Goal: Task Accomplishment & Management: Use online tool/utility

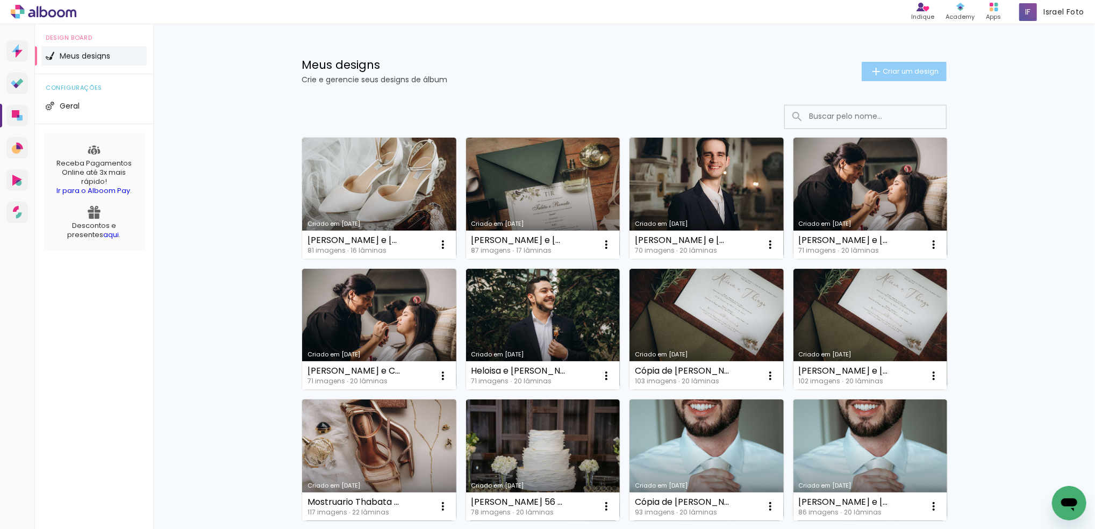
click at [901, 76] on paper-button "Criar um design" at bounding box center [904, 71] width 85 height 19
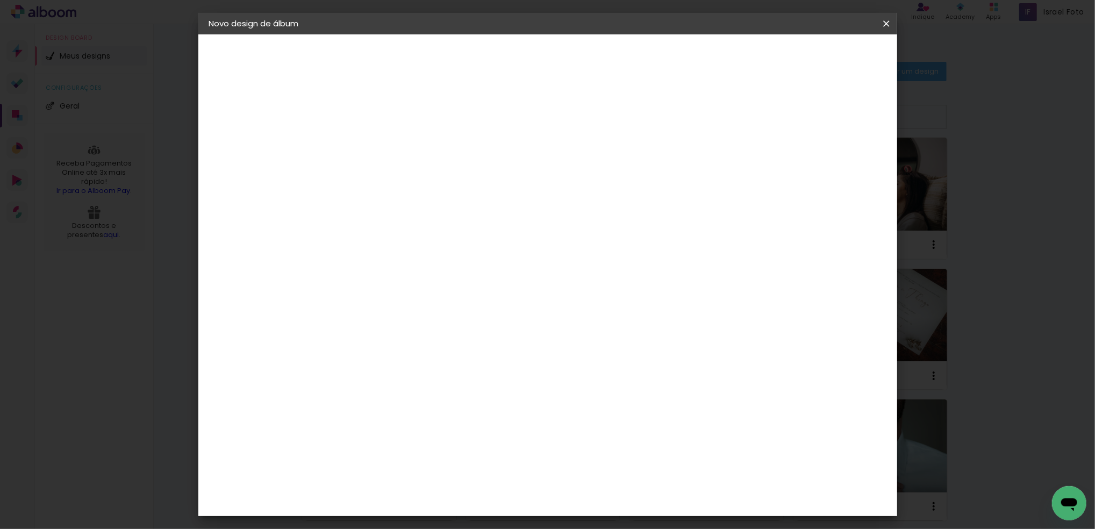
click at [385, 147] on input at bounding box center [385, 144] width 0 height 17
type input "[PERSON_NAME] e [PERSON_NAME]"
type paper-input "[PERSON_NAME] e [PERSON_NAME]"
click at [0, 0] on slot "Avançar" at bounding box center [0, 0] width 0 height 0
click at [586, 155] on paper-item "Tamanho Livre" at bounding box center [534, 164] width 103 height 24
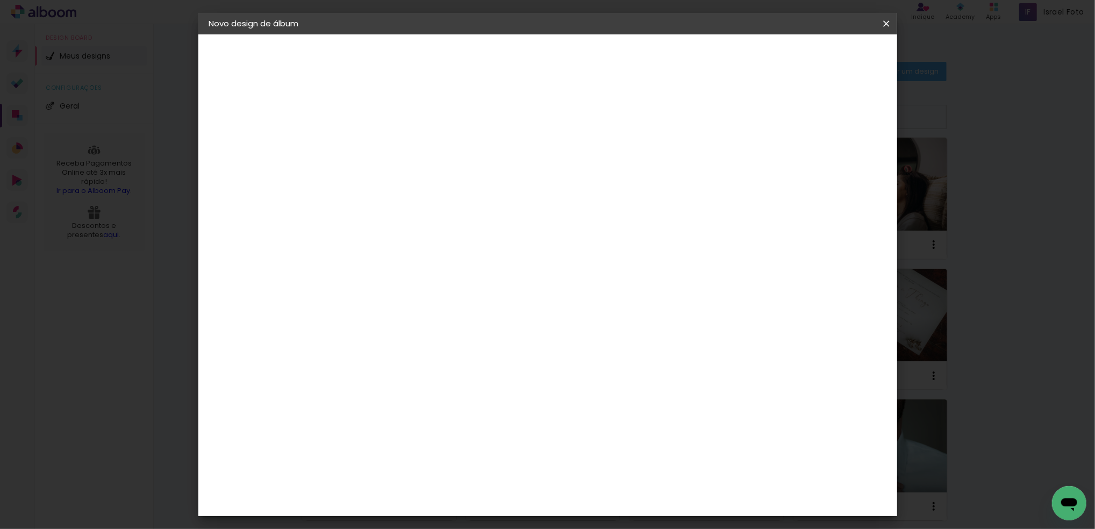
click at [0, 0] on slot "Tamanho Livre" at bounding box center [0, 0] width 0 height 0
click at [0, 0] on slot "Avançar" at bounding box center [0, 0] width 0 height 0
click at [816, 57] on span "Iniciar design" at bounding box center [791, 57] width 49 height 8
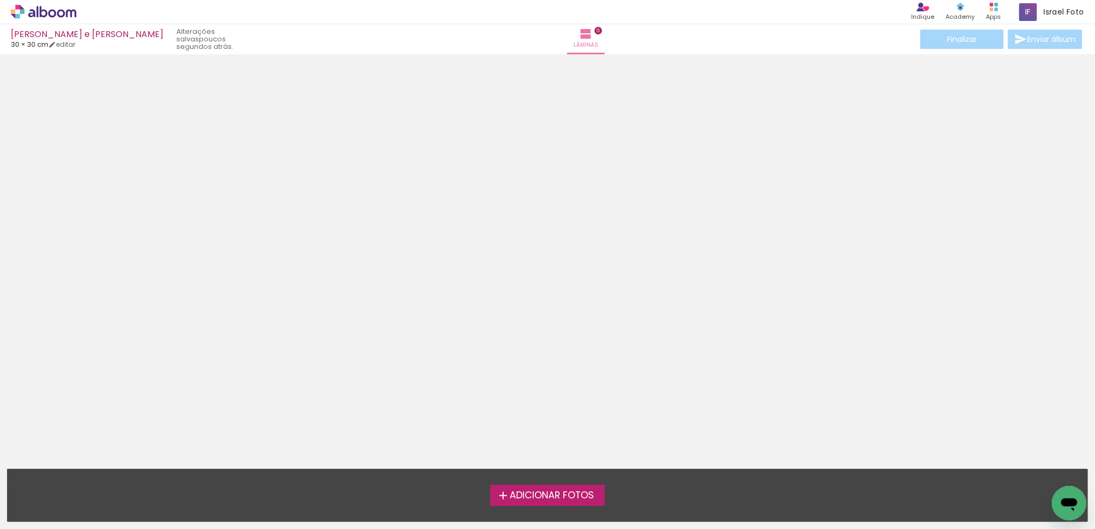
click at [426, 242] on div at bounding box center [547, 252] width 1095 height 388
click at [536, 505] on label "Adicionar Fotos" at bounding box center [547, 495] width 114 height 20
click at [0, 0] on input "file" at bounding box center [0, 0] width 0 height 0
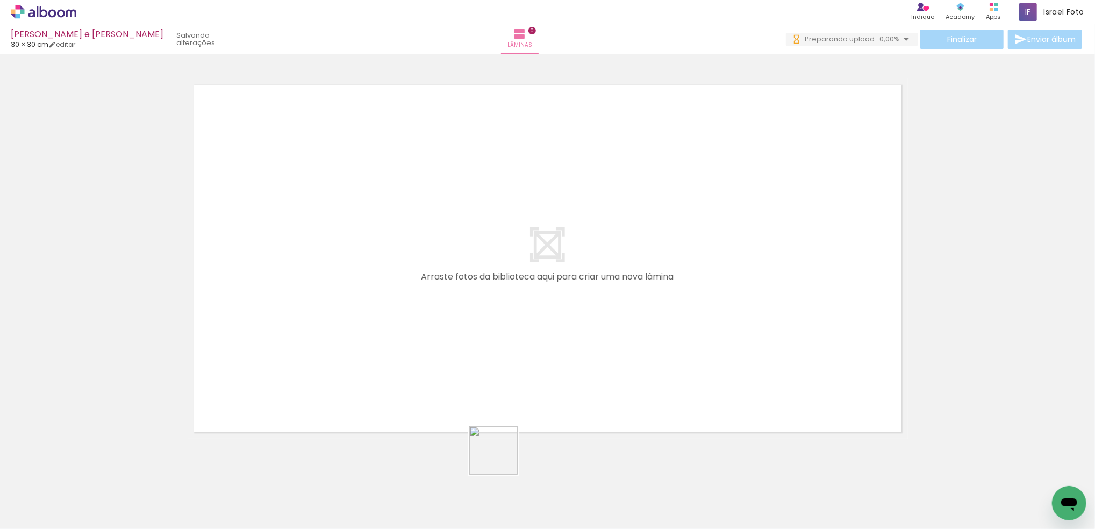
drag, startPoint x: 442, startPoint y: 505, endPoint x: 605, endPoint y: 374, distance: 208.8
click at [605, 374] on quentale-workspace at bounding box center [547, 264] width 1095 height 529
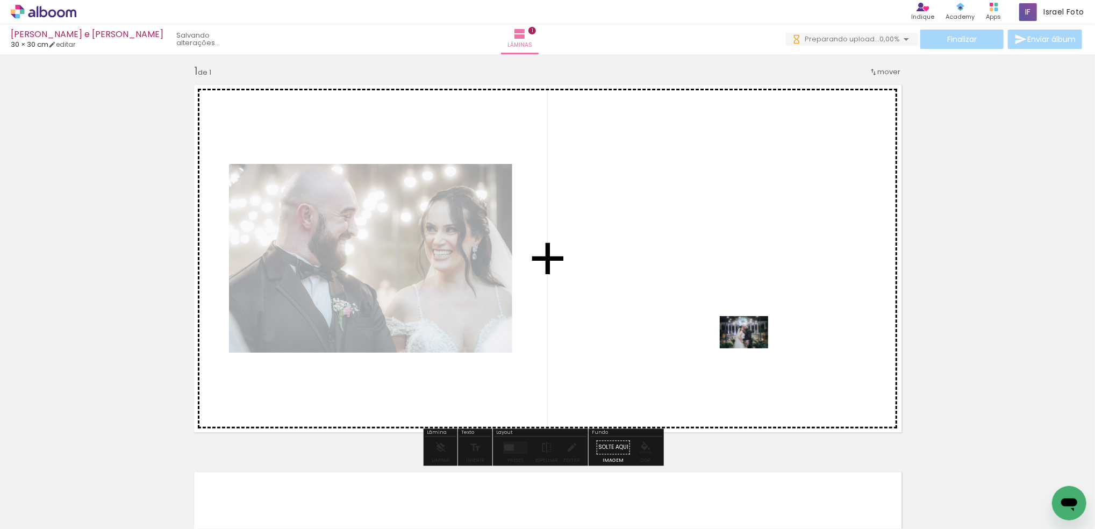
drag, startPoint x: 792, startPoint y: 497, endPoint x: 752, endPoint y: 346, distance: 156.8
click at [752, 346] on quentale-workspace at bounding box center [547, 264] width 1095 height 529
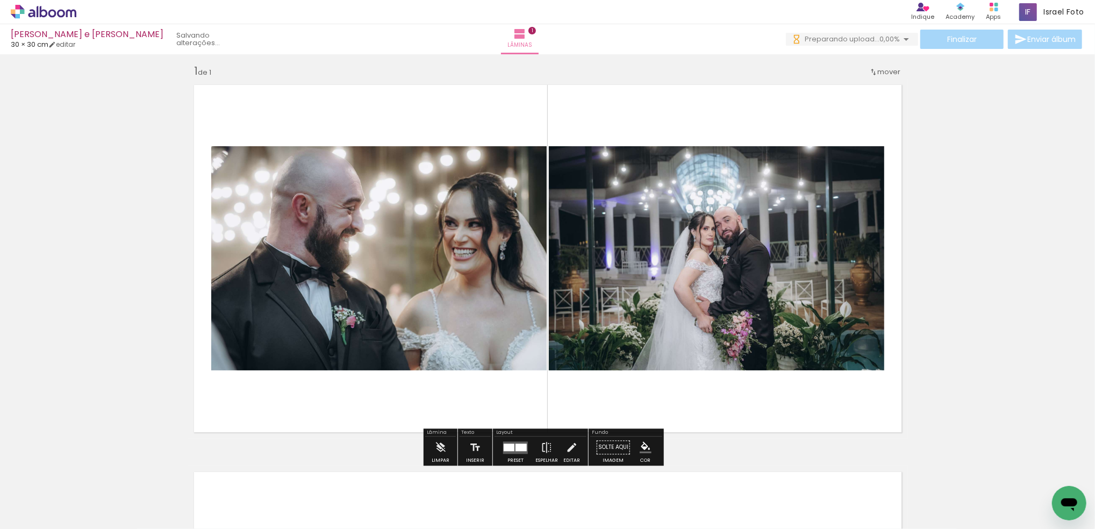
click at [517, 343] on quentale-photo at bounding box center [378, 258] width 335 height 224
click at [387, 271] on quentale-photo at bounding box center [378, 258] width 335 height 224
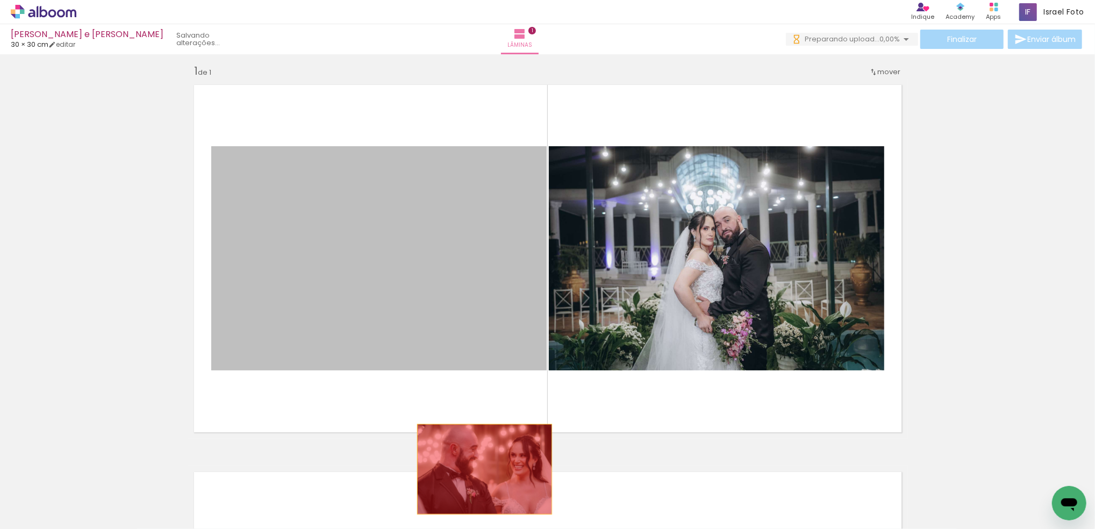
drag, startPoint x: 393, startPoint y: 274, endPoint x: 478, endPoint y: 464, distance: 208.6
click at [479, 469] on quentale-workspace at bounding box center [547, 264] width 1095 height 529
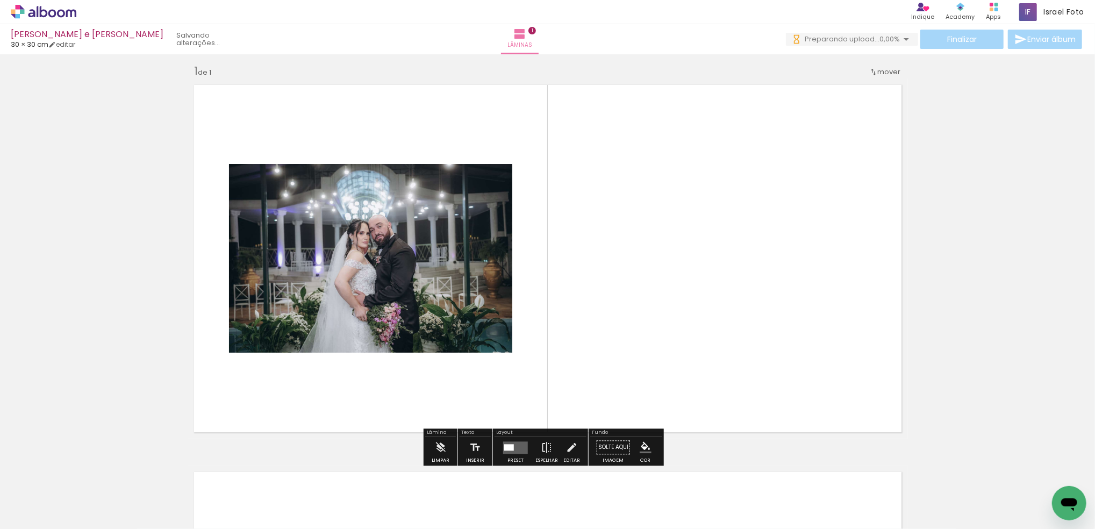
click at [632, 288] on quentale-layouter at bounding box center [548, 258] width 720 height 360
click at [544, 450] on iron-icon at bounding box center [547, 447] width 12 height 22
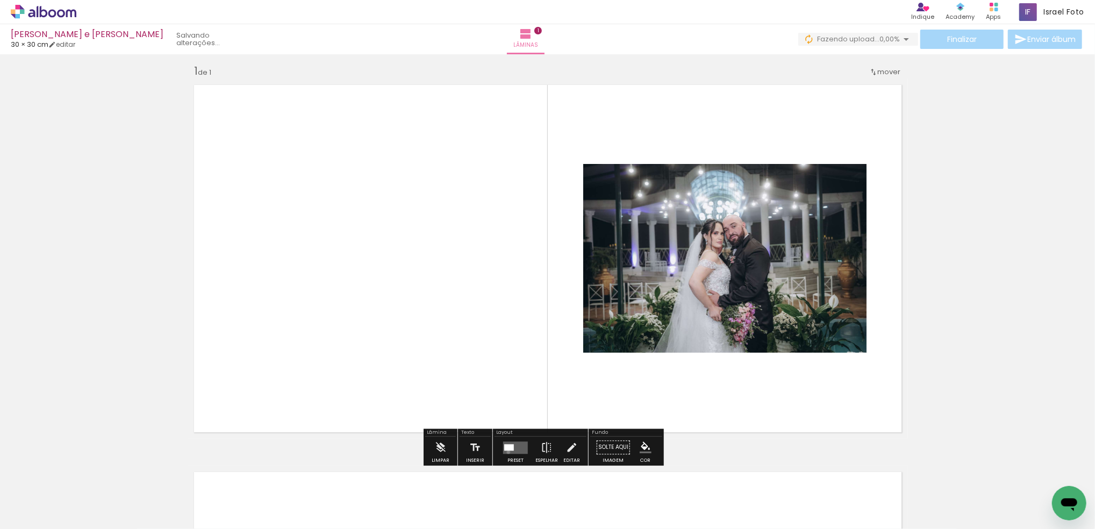
click at [506, 452] on quentale-layouter at bounding box center [515, 447] width 25 height 12
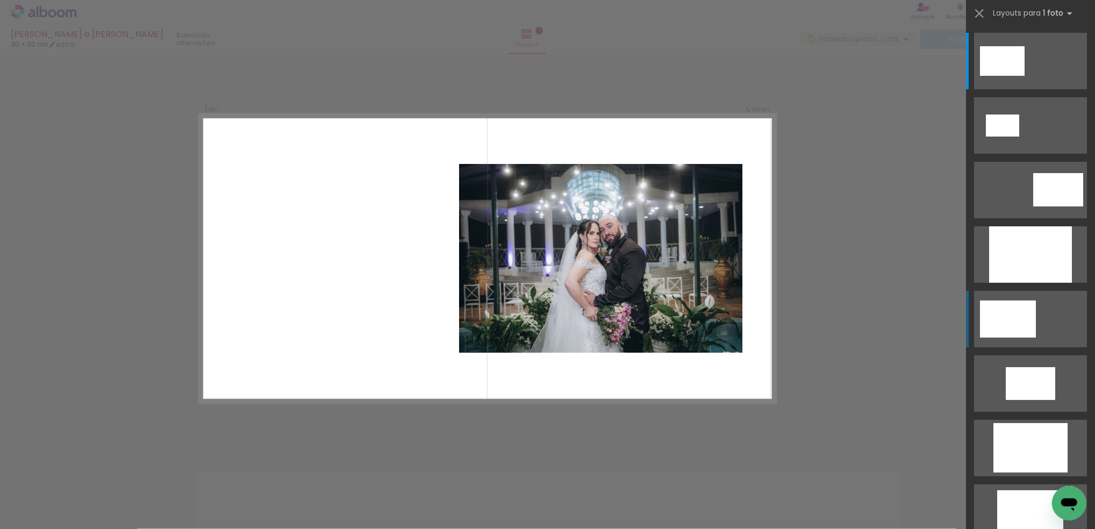
click at [999, 328] on div at bounding box center [1008, 318] width 56 height 37
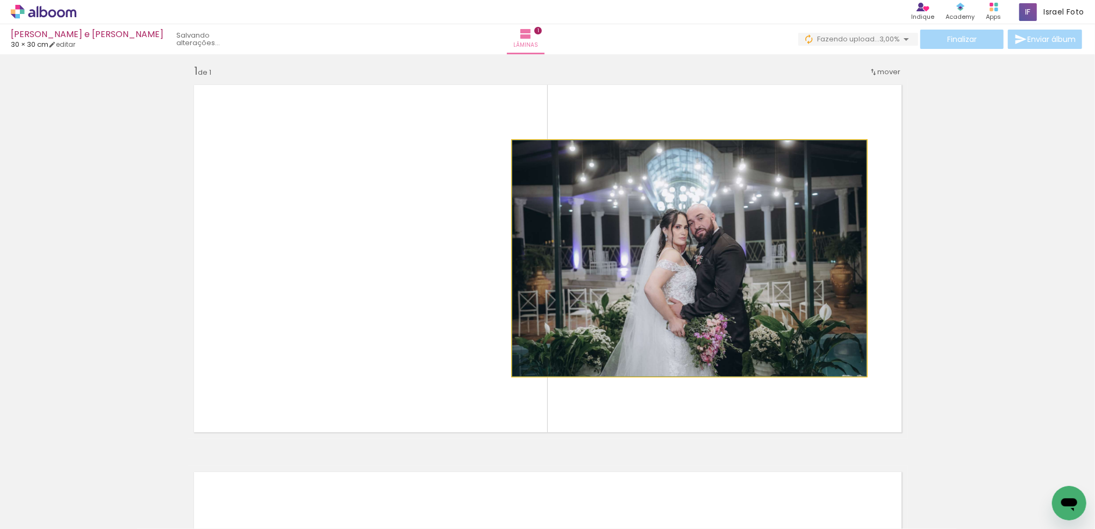
click at [718, 291] on quentale-photo at bounding box center [689, 258] width 354 height 236
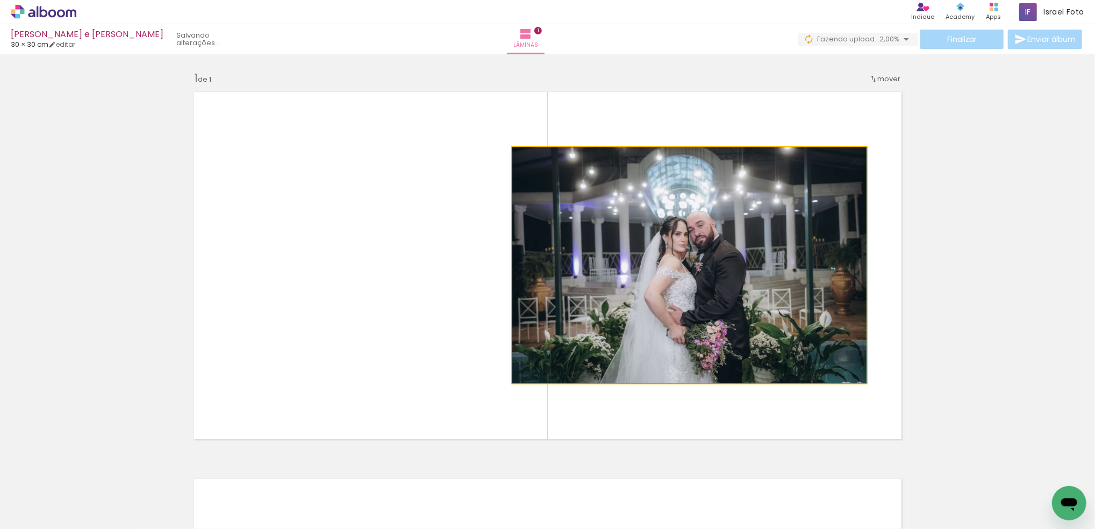
click at [694, 268] on quentale-photo at bounding box center [689, 265] width 354 height 236
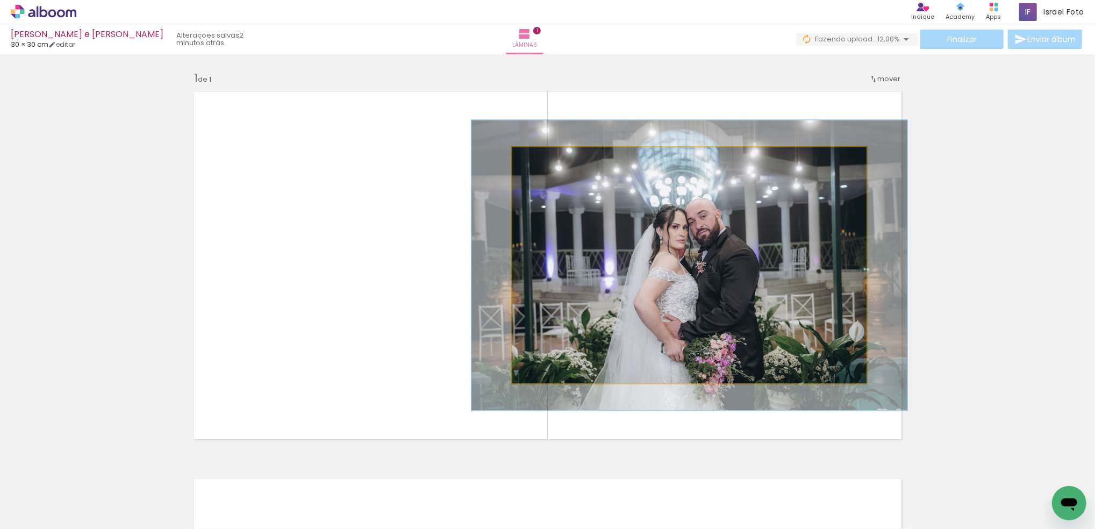
drag, startPoint x: 531, startPoint y: 157, endPoint x: 539, endPoint y: 156, distance: 8.7
type paper-slider "123"
click at [541, 156] on div at bounding box center [546, 159] width 10 height 10
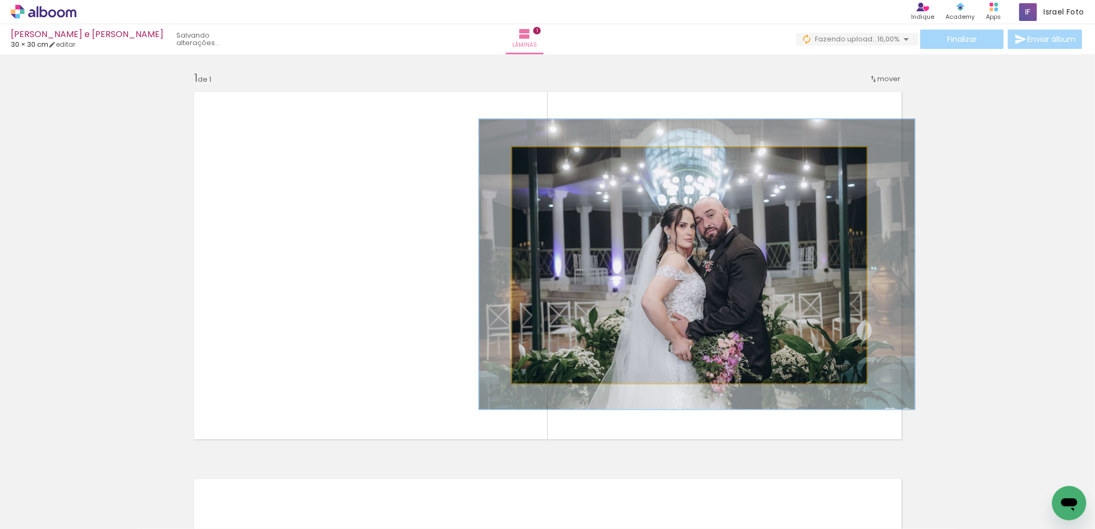
drag, startPoint x: 732, startPoint y: 273, endPoint x: 740, endPoint y: 271, distance: 7.6
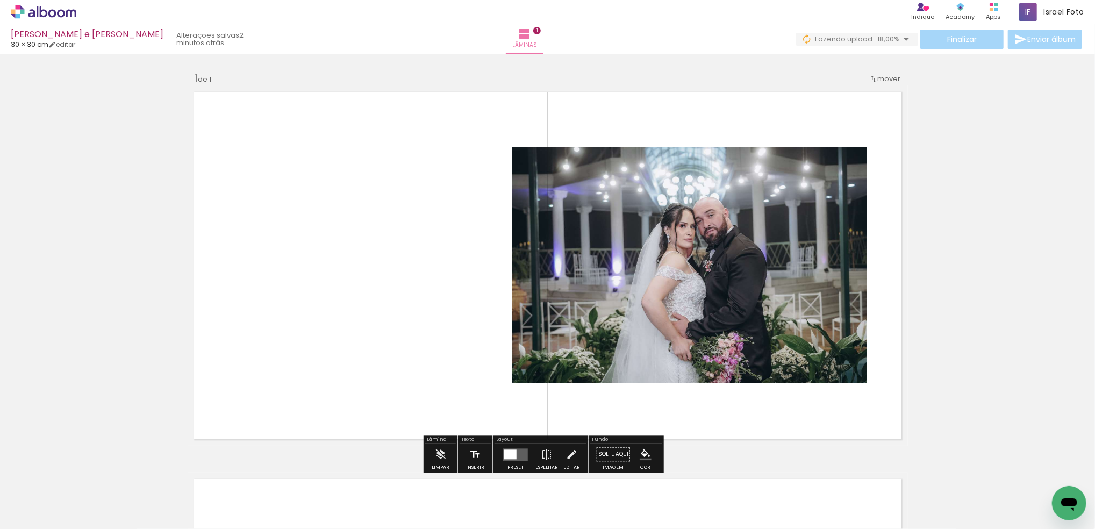
click at [477, 454] on iron-icon at bounding box center [475, 454] width 12 height 22
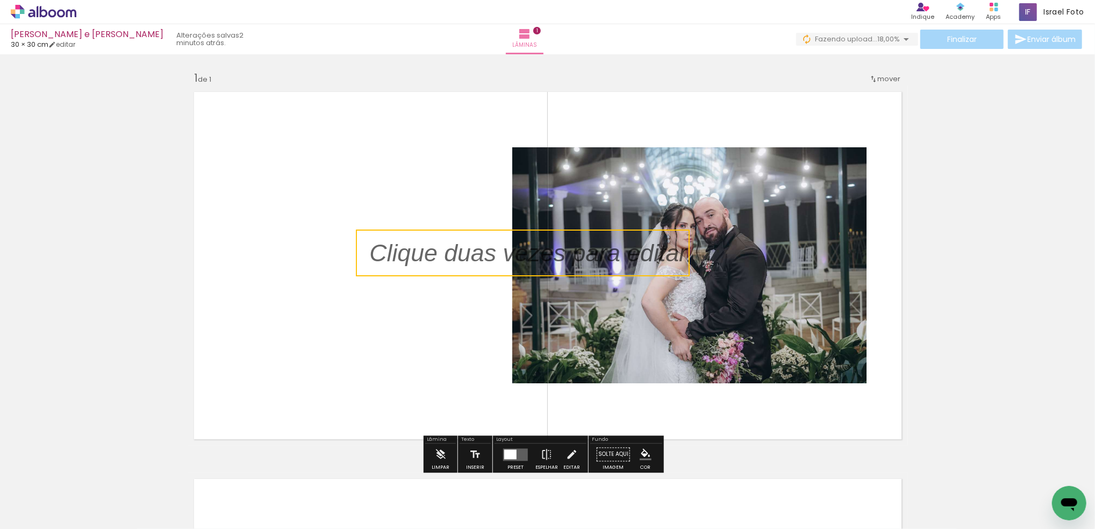
click at [424, 250] on quentale-selection at bounding box center [523, 253] width 334 height 47
type input "Sans Serif"
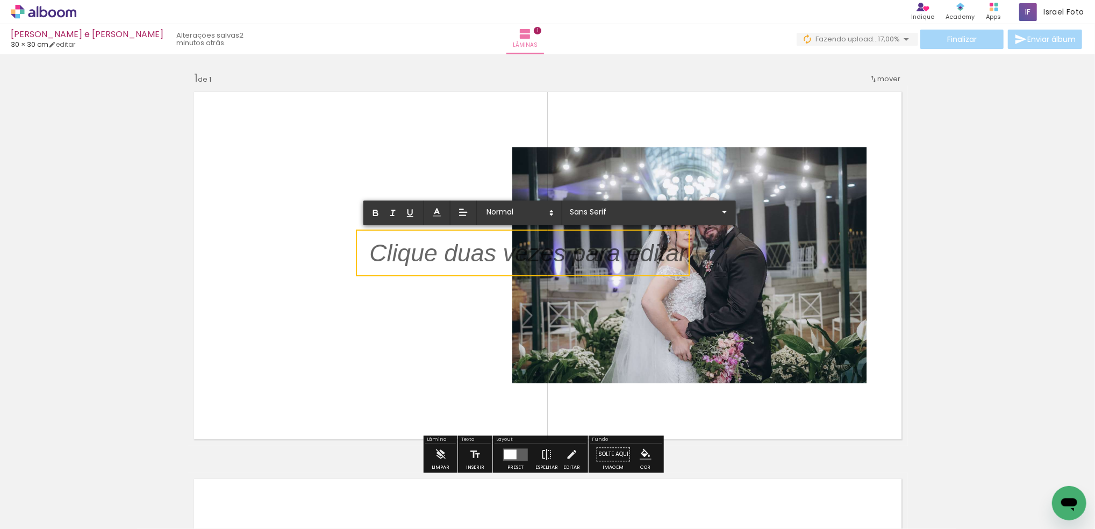
click at [424, 250] on p at bounding box center [528, 259] width 318 height 34
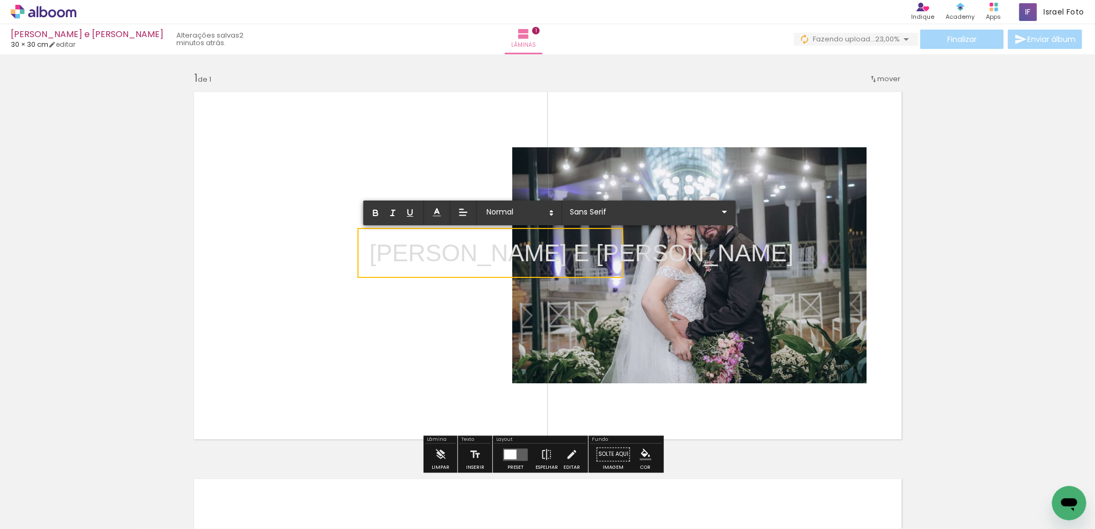
click at [396, 252] on p "[PERSON_NAME] E [PERSON_NAME]" at bounding box center [581, 253] width 424 height 34
drag, startPoint x: 615, startPoint y: 254, endPoint x: 350, endPoint y: 253, distance: 265.5
click at [350, 253] on album-spread "1 de 1" at bounding box center [548, 265] width 720 height 360
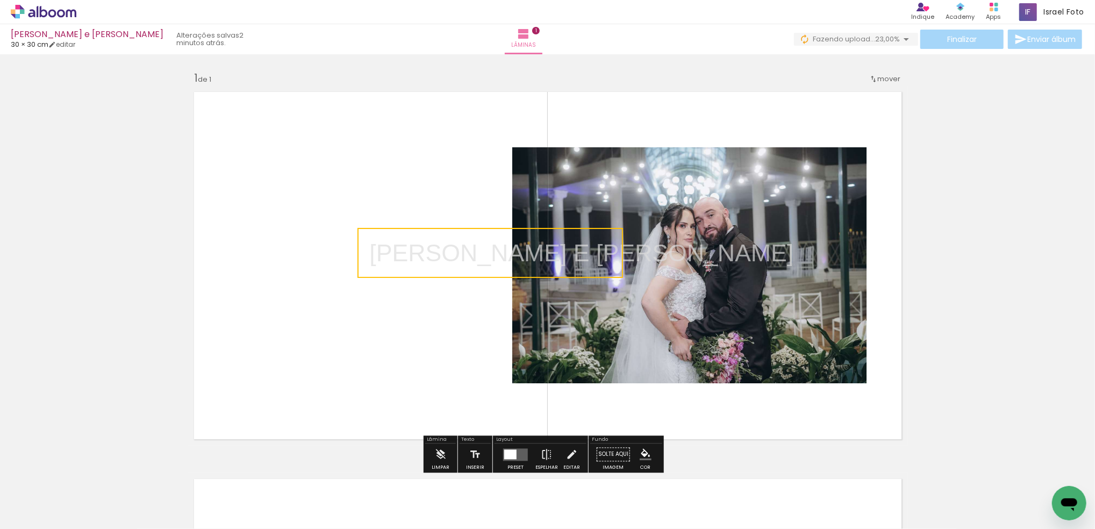
click at [400, 247] on quentale-selection at bounding box center [490, 253] width 266 height 50
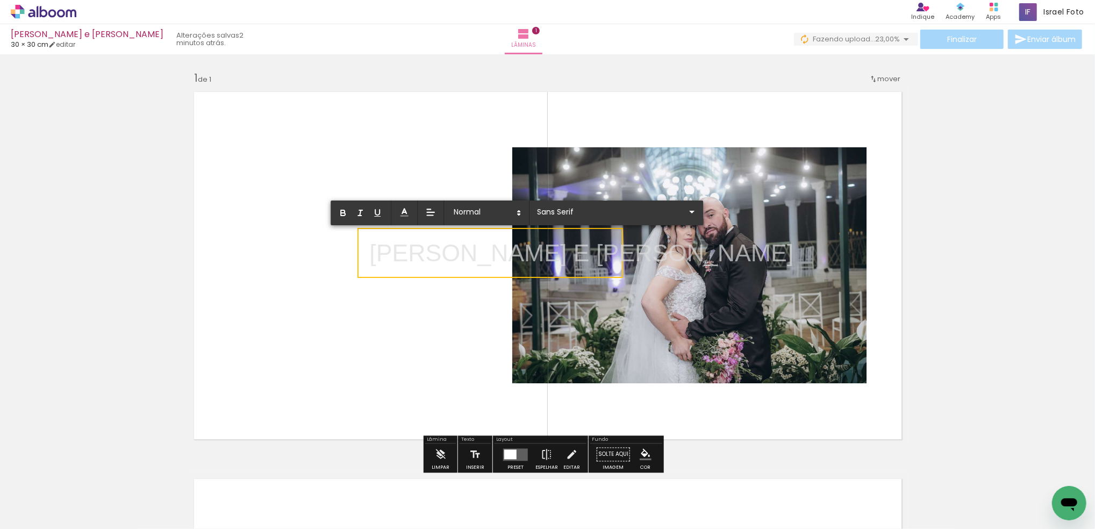
click at [369, 250] on p "[PERSON_NAME] E [PERSON_NAME]" at bounding box center [581, 253] width 424 height 34
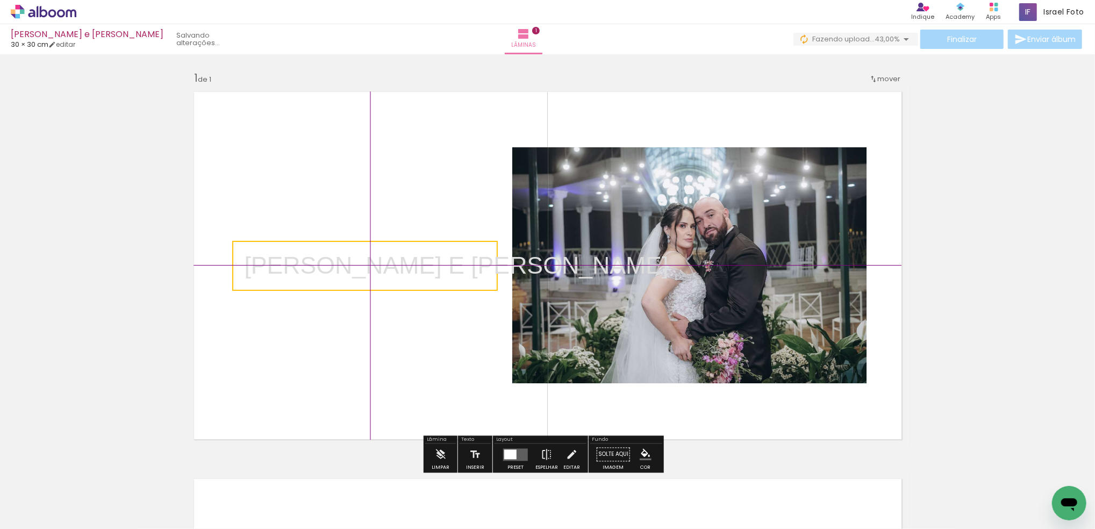
drag, startPoint x: 617, startPoint y: 250, endPoint x: 479, endPoint y: 267, distance: 138.7
click at [479, 267] on div "Inserir lâmina 1 de 1" at bounding box center [547, 445] width 1095 height 775
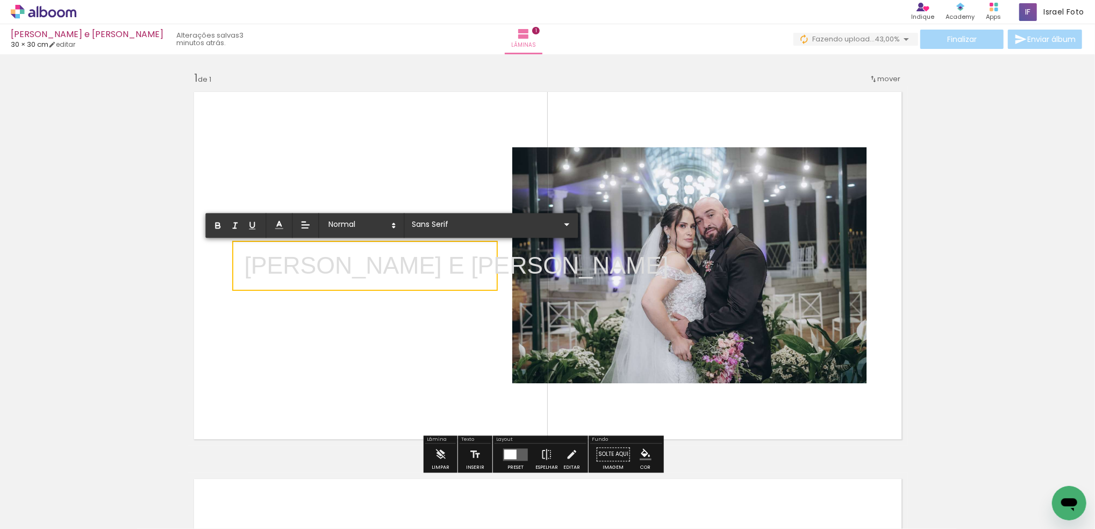
click at [489, 290] on div "Inserir lâmina 1 de 1" at bounding box center [547, 445] width 1095 height 775
click at [498, 289] on quentale-selection at bounding box center [366, 265] width 266 height 50
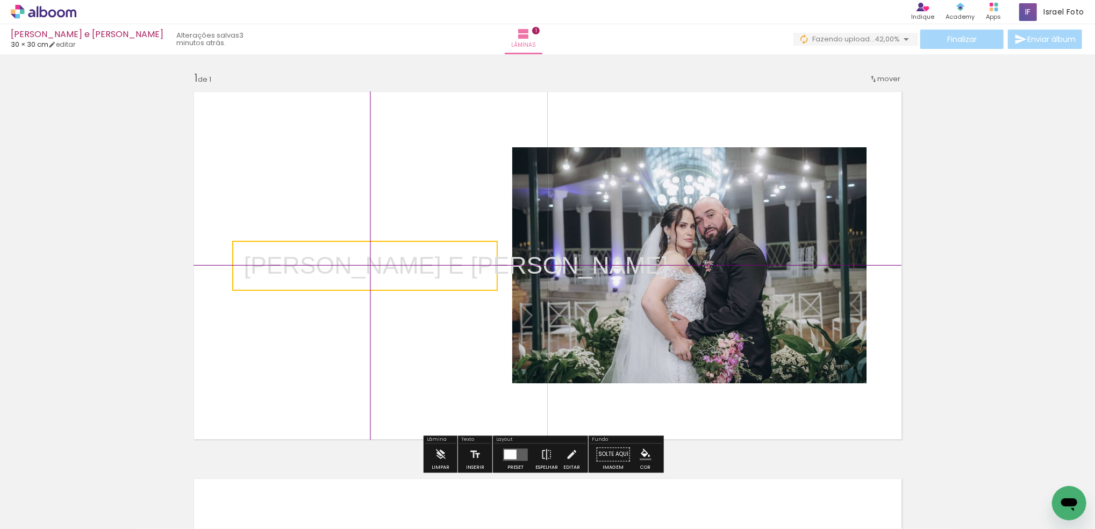
click at [492, 283] on quentale-selection at bounding box center [365, 266] width 266 height 50
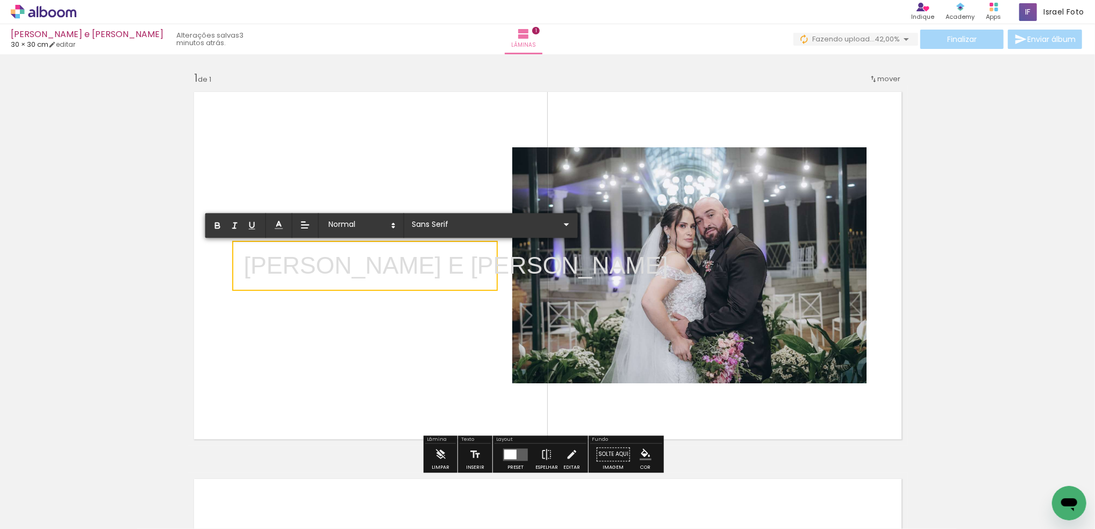
click at [486, 283] on quentale-selection at bounding box center [365, 266] width 266 height 50
click at [495, 290] on quentale-selection at bounding box center [365, 266] width 266 height 50
click at [489, 278] on p "[PERSON_NAME] E [PERSON_NAME]" at bounding box center [456, 266] width 424 height 34
click at [497, 291] on quentale-layouter at bounding box center [548, 265] width 720 height 360
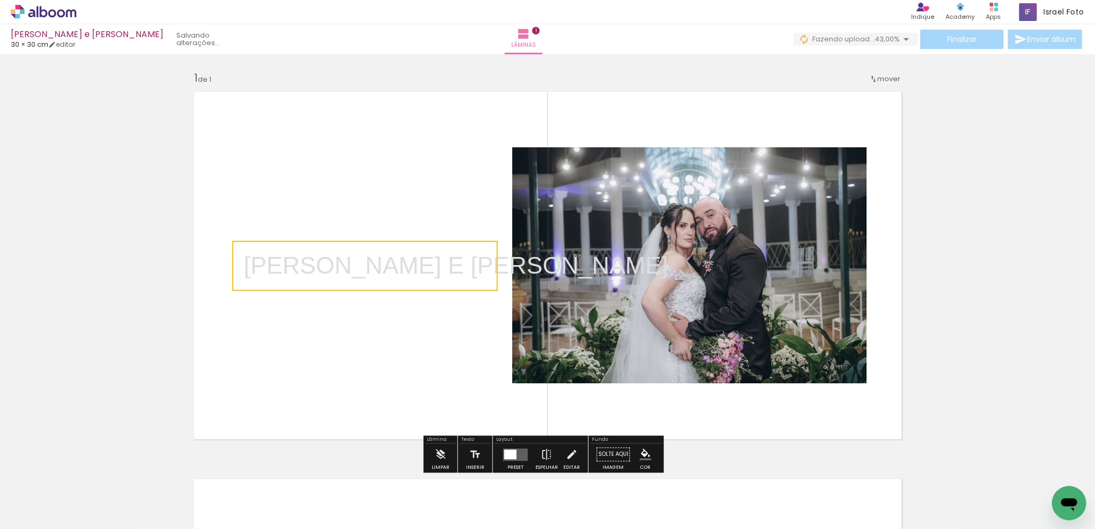
click at [494, 289] on div "Inserir lâmina 1 de 1" at bounding box center [547, 445] width 1095 height 775
click at [484, 281] on quentale-selection at bounding box center [365, 264] width 269 height 47
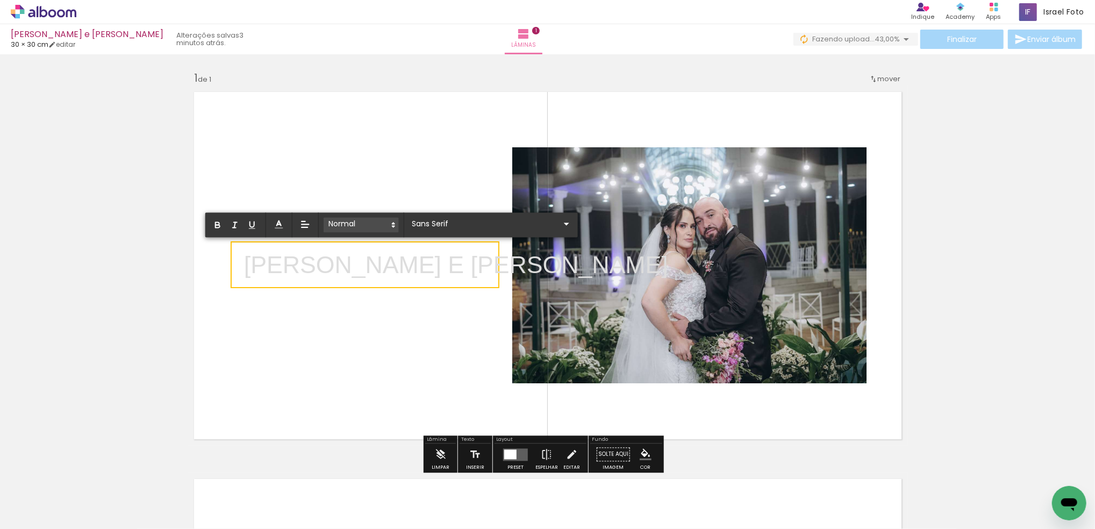
click at [338, 221] on span at bounding box center [361, 224] width 75 height 15
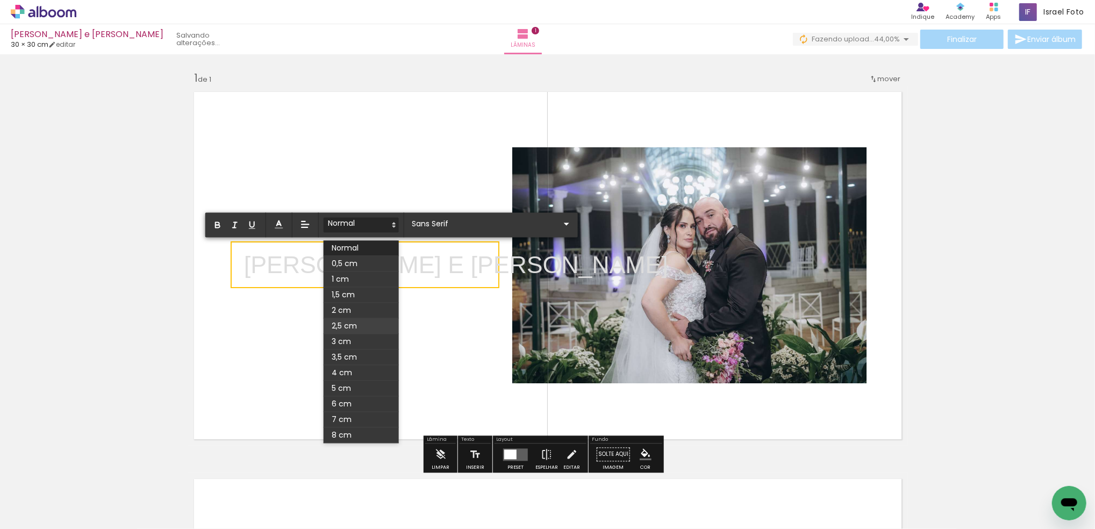
click at [348, 323] on span at bounding box center [361, 326] width 75 height 16
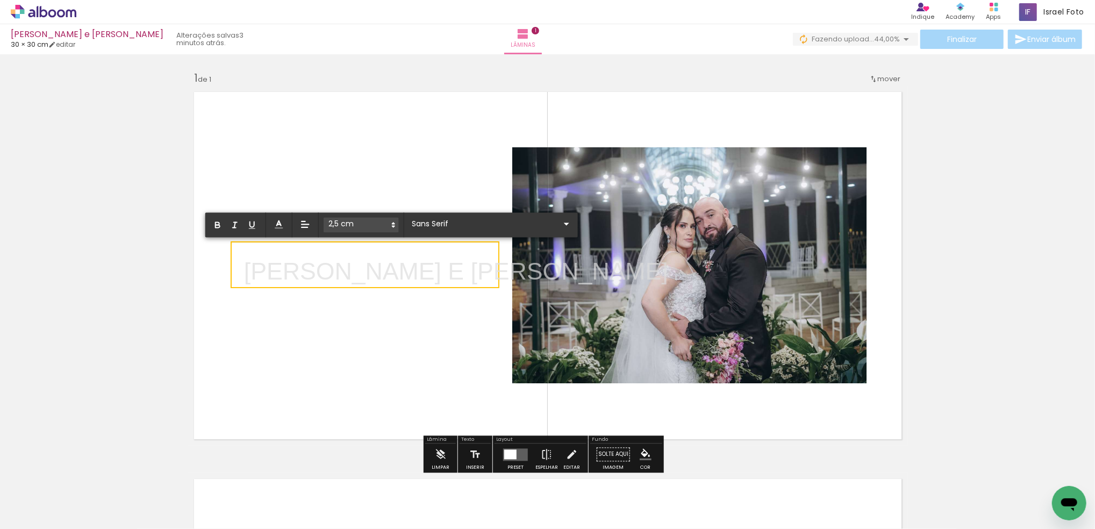
drag, startPoint x: 486, startPoint y: 267, endPoint x: 239, endPoint y: 276, distance: 247.4
click at [244, 276] on p "ROBERTA E RICARDO ﻿" at bounding box center [456, 269] width 424 height 42
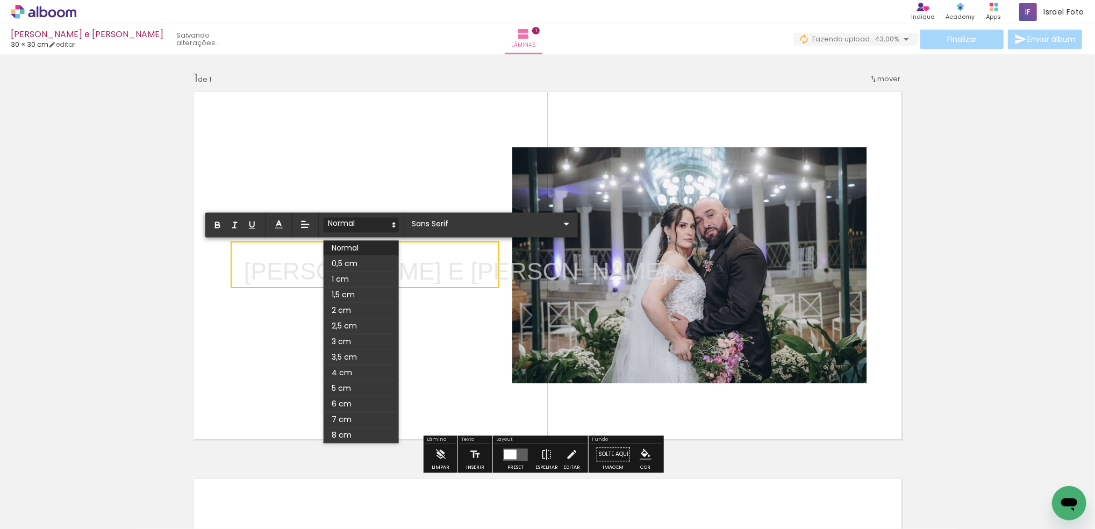
click at [360, 224] on span at bounding box center [361, 224] width 75 height 15
click at [355, 324] on span at bounding box center [361, 326] width 75 height 16
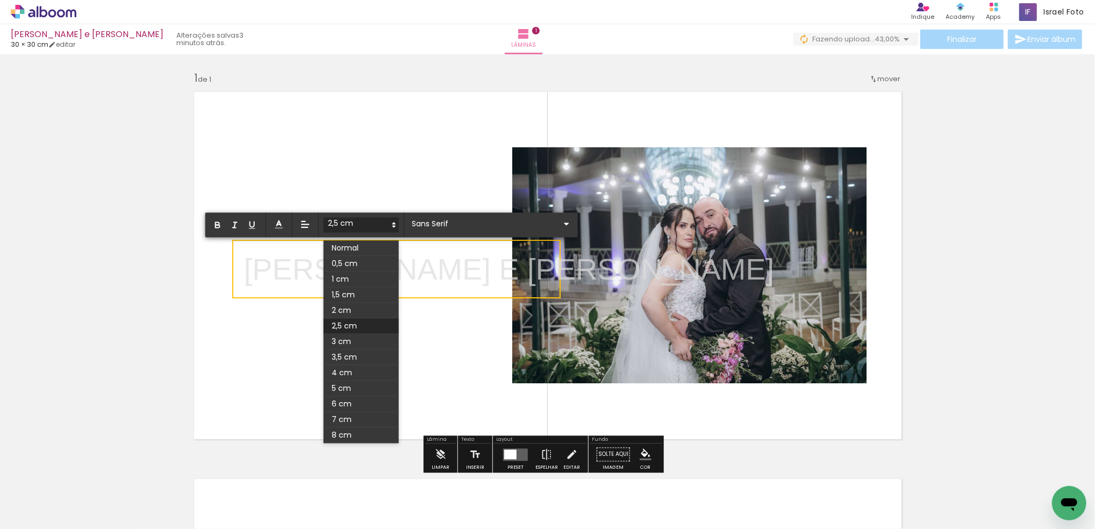
click at [380, 221] on span at bounding box center [361, 224] width 75 height 15
click at [364, 276] on span at bounding box center [361, 279] width 75 height 16
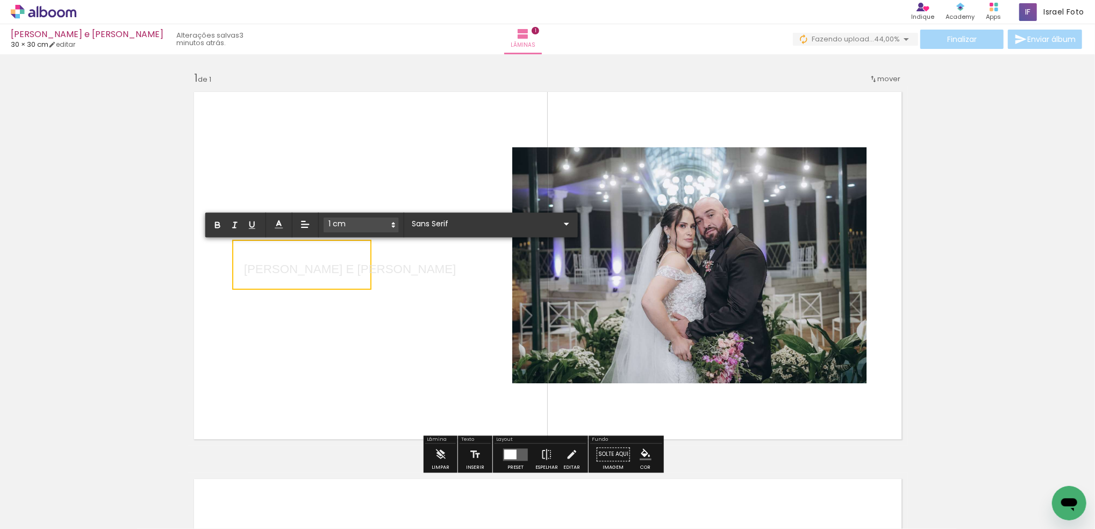
click at [368, 224] on span at bounding box center [361, 224] width 75 height 15
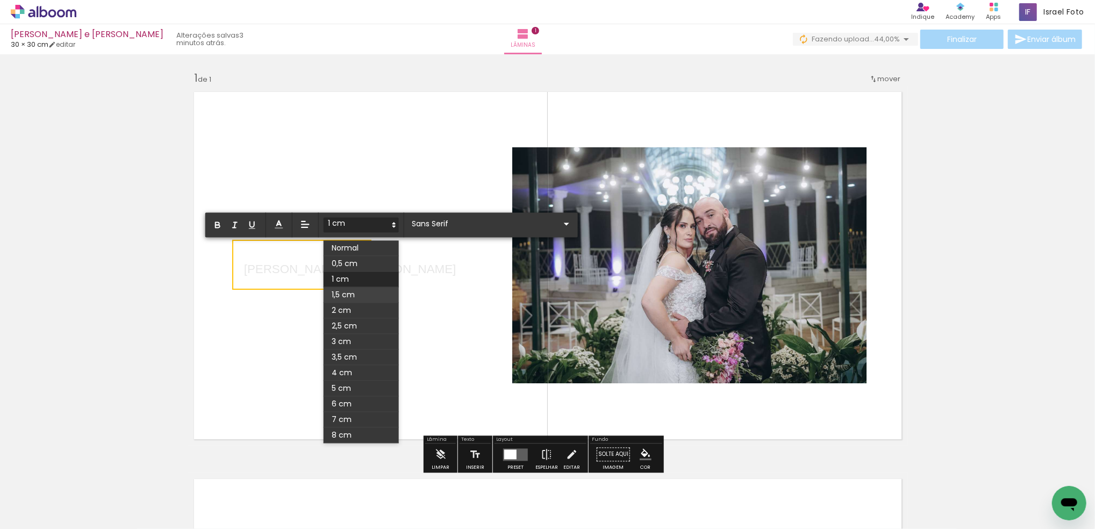
click at [359, 297] on span at bounding box center [361, 295] width 75 height 16
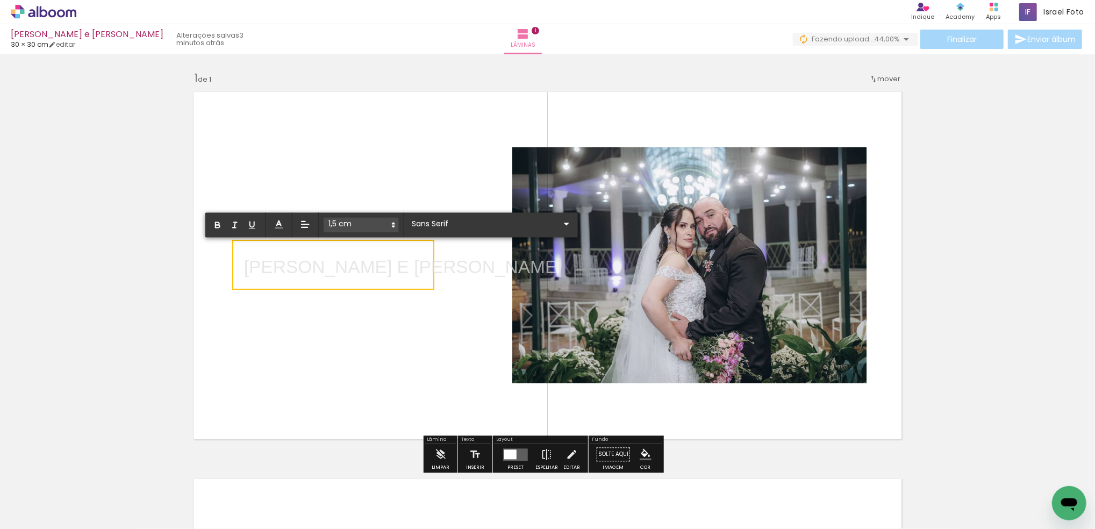
click at [399, 164] on quentale-layouter at bounding box center [548, 265] width 720 height 360
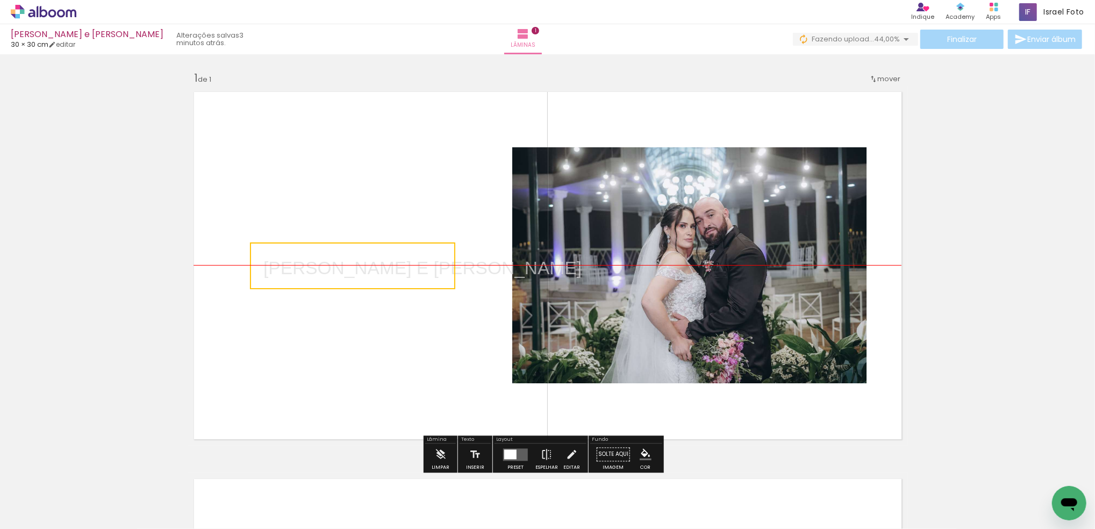
drag, startPoint x: 410, startPoint y: 284, endPoint x: 429, endPoint y: 282, distance: 19.4
click at [429, 282] on quentale-selection at bounding box center [352, 265] width 205 height 47
click at [402, 196] on quentale-layouter at bounding box center [548, 265] width 720 height 360
click at [472, 457] on iron-icon at bounding box center [475, 454] width 12 height 22
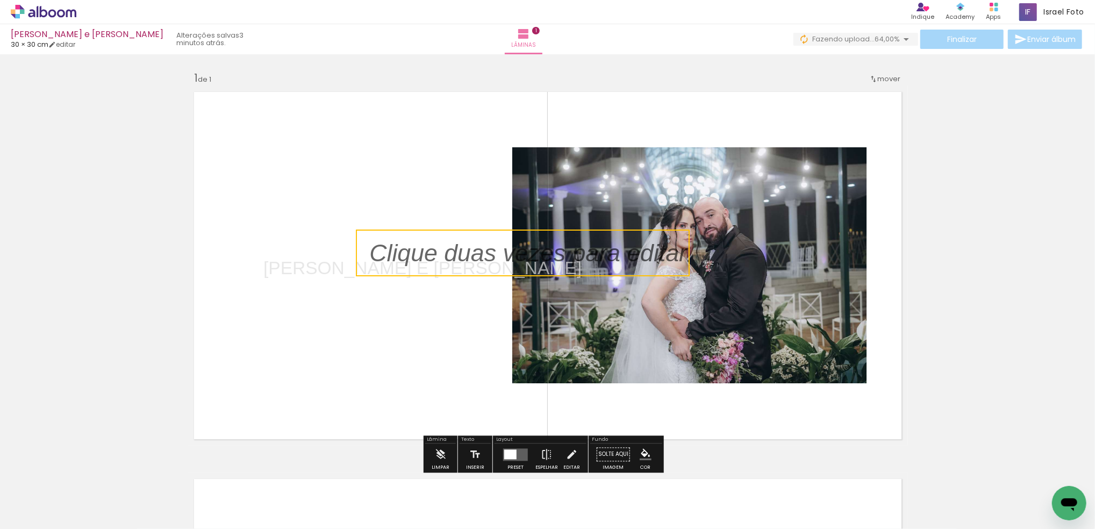
click at [448, 265] on quentale-selection at bounding box center [523, 253] width 334 height 47
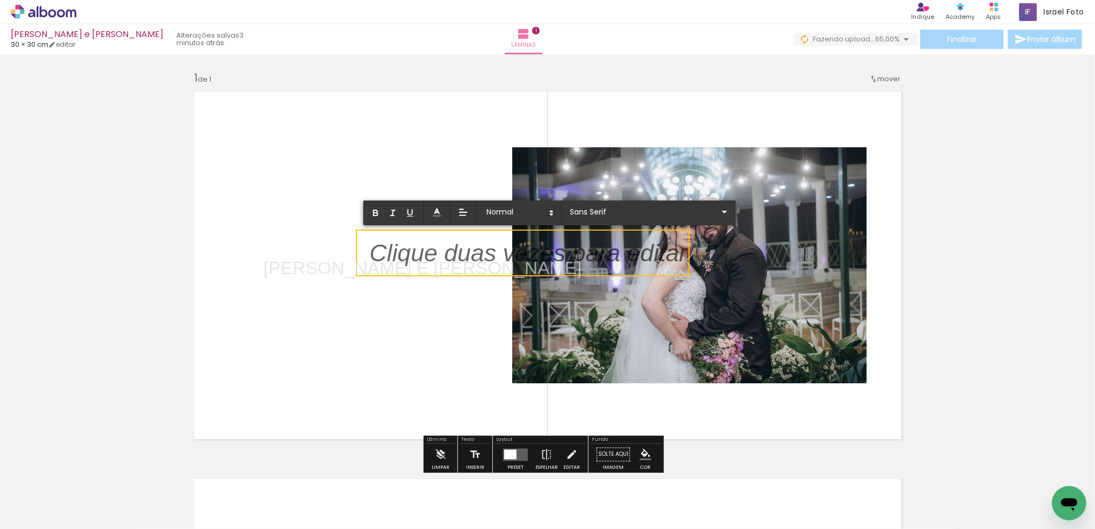
click at [448, 265] on p at bounding box center [528, 259] width 318 height 34
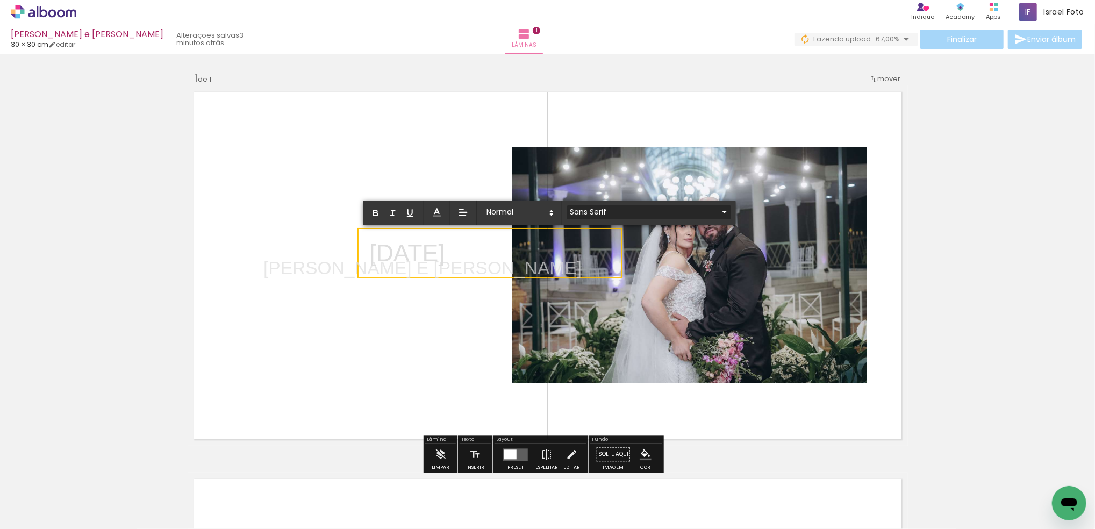
click at [618, 214] on input "Sans Serif" at bounding box center [642, 211] width 151 height 11
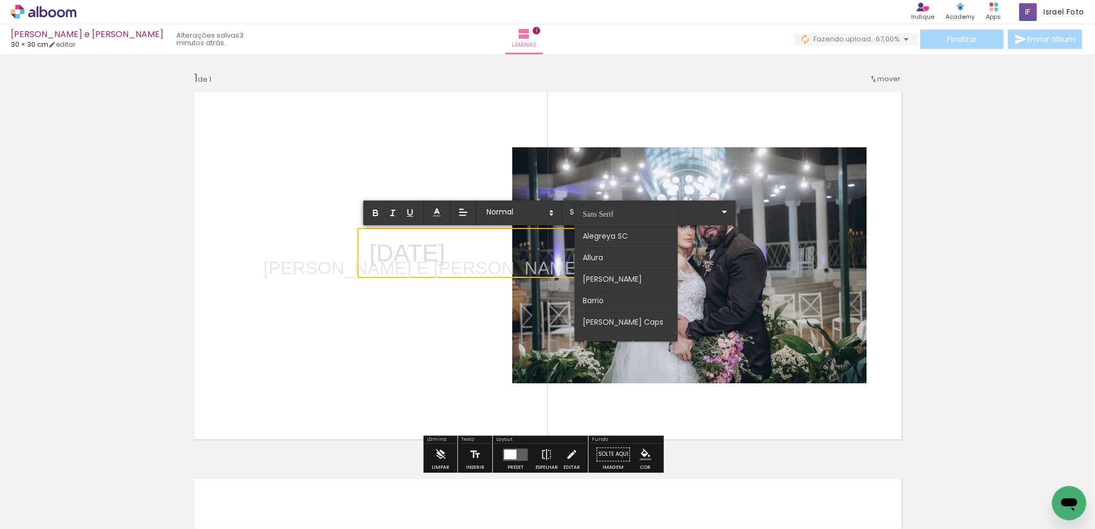
click at [445, 256] on p "[DATE]" at bounding box center [407, 253] width 76 height 34
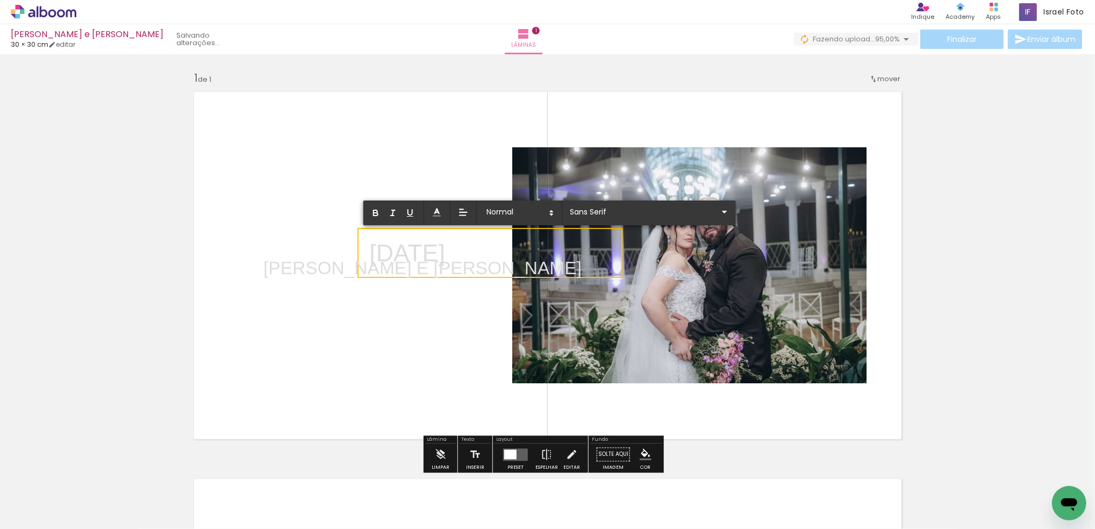
drag, startPoint x: 610, startPoint y: 249, endPoint x: 368, endPoint y: 263, distance: 242.3
click at [369, 263] on p "[DATE]" at bounding box center [407, 253] width 76 height 34
click at [597, 209] on input "Sans Serif" at bounding box center [642, 211] width 151 height 11
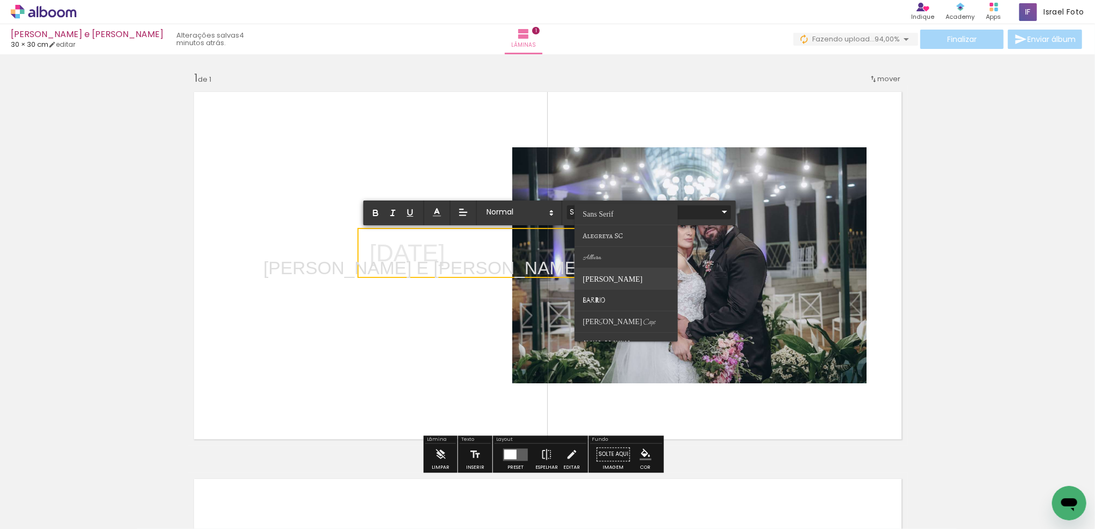
click at [608, 270] on paper-item at bounding box center [626, 279] width 103 height 22
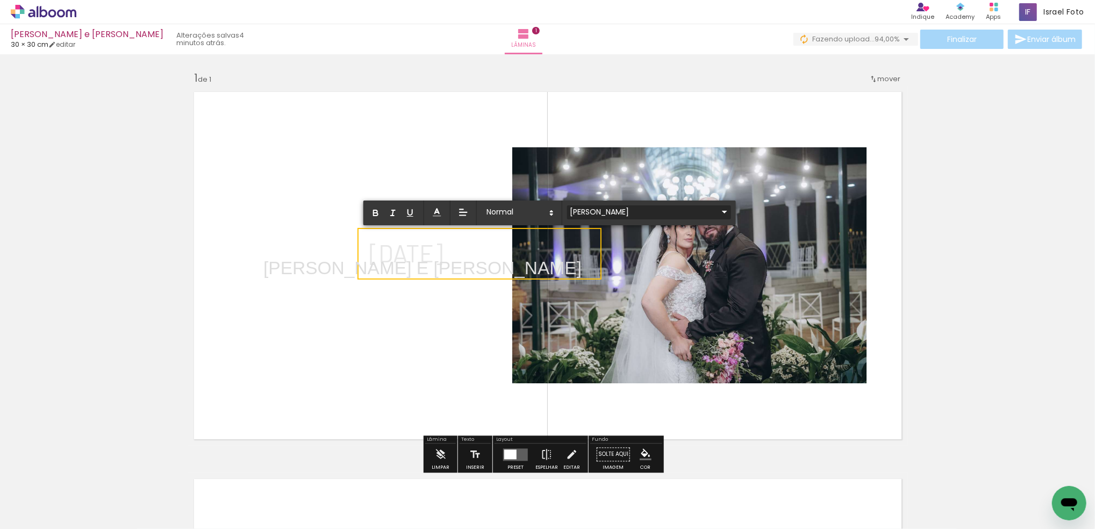
click at [643, 211] on input "[PERSON_NAME]" at bounding box center [642, 211] width 151 height 11
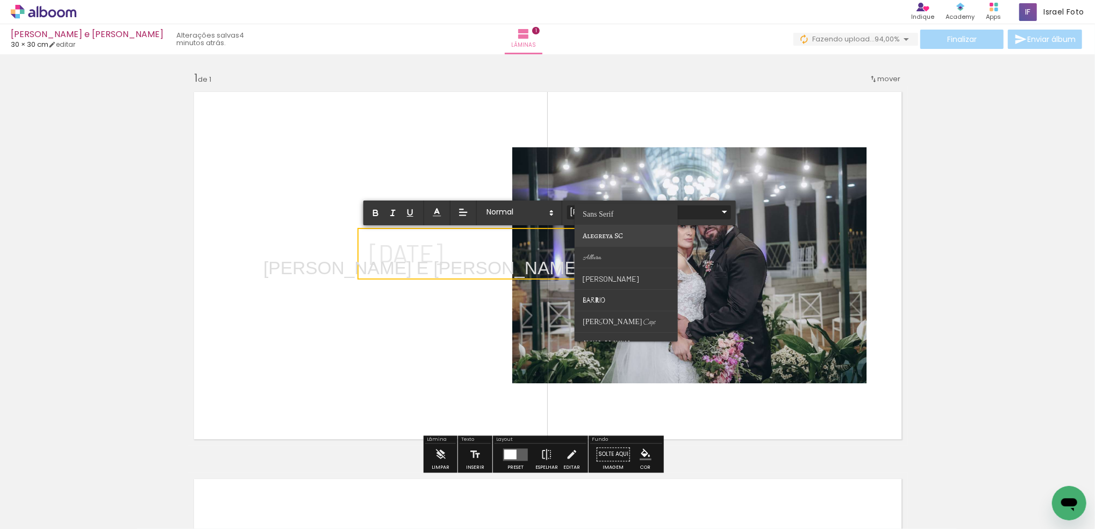
click at [632, 235] on paper-item at bounding box center [626, 236] width 103 height 22
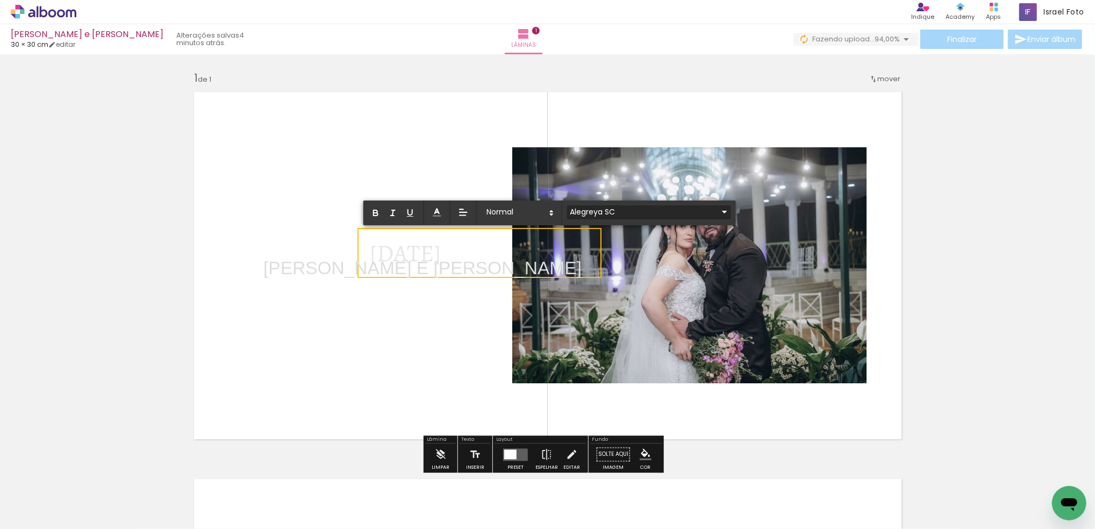
click at [628, 206] on input "Alegreya SC" at bounding box center [642, 211] width 151 height 11
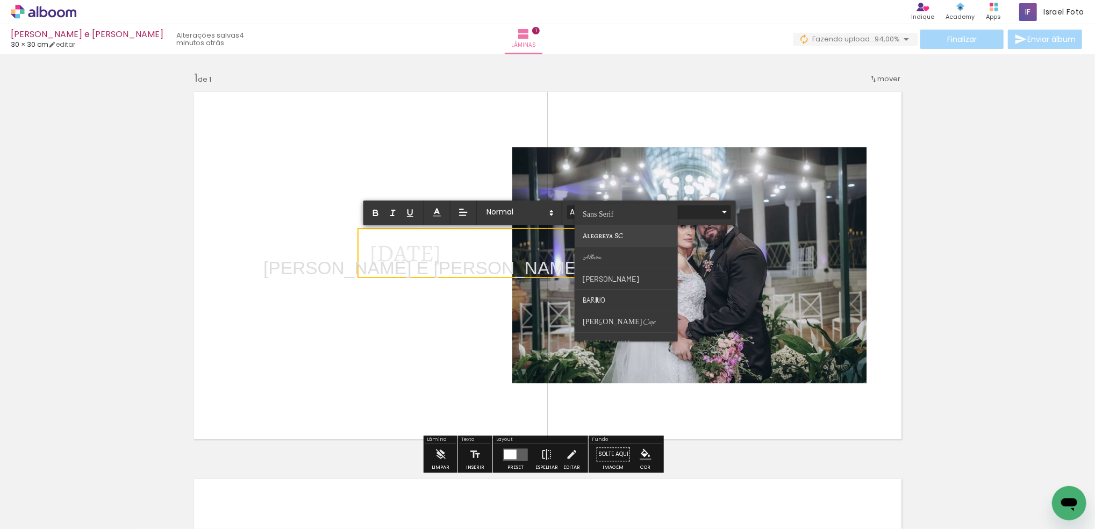
click at [639, 239] on paper-item at bounding box center [626, 236] width 103 height 22
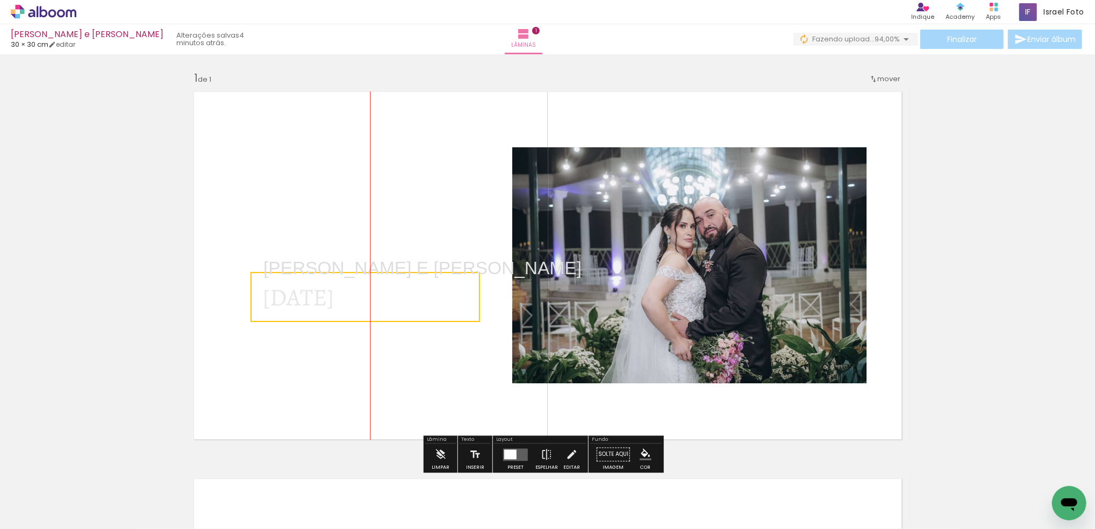
drag, startPoint x: 480, startPoint y: 271, endPoint x: 380, endPoint y: 316, distance: 109.3
click at [380, 316] on quentale-selection at bounding box center [365, 297] width 230 height 50
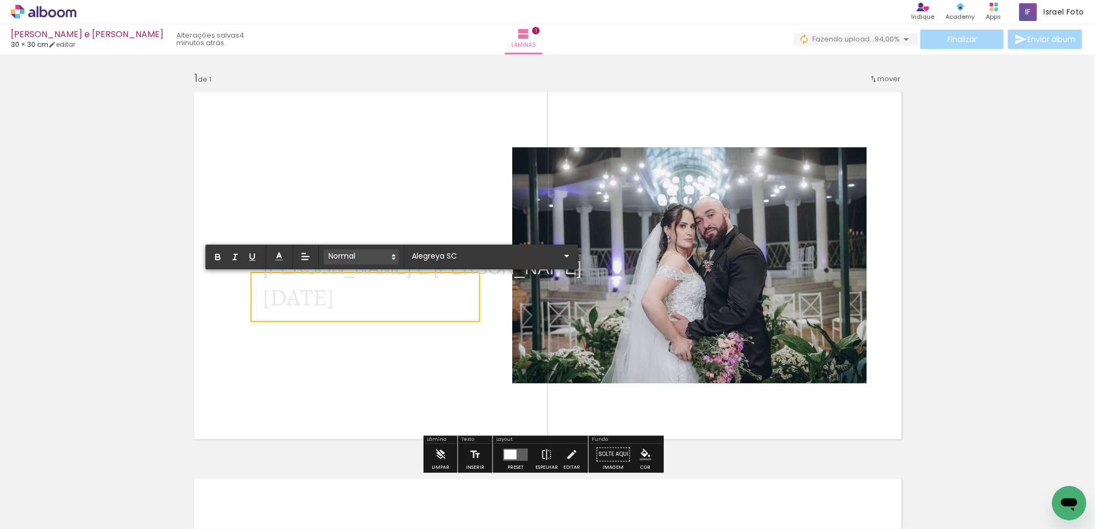
click at [370, 250] on span at bounding box center [361, 256] width 75 height 15
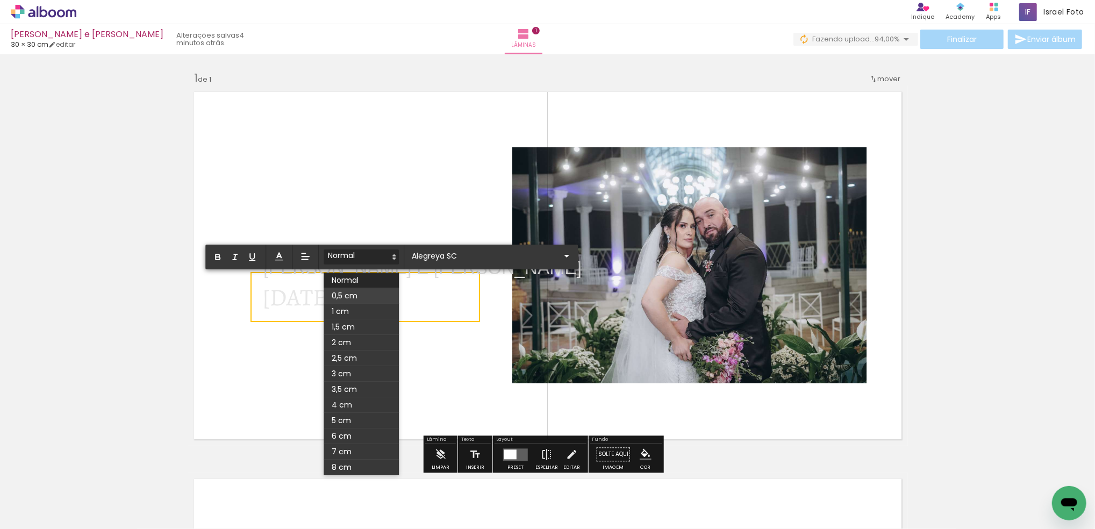
click at [361, 296] on span at bounding box center [361, 296] width 75 height 16
click at [361, 258] on span at bounding box center [361, 256] width 75 height 15
click at [353, 309] on span at bounding box center [361, 312] width 75 height 16
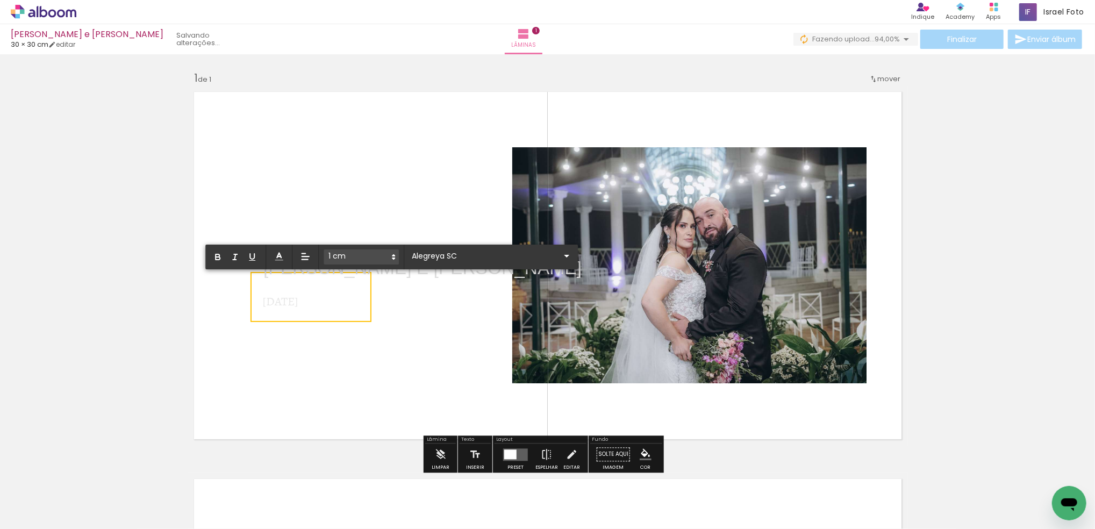
click at [388, 321] on quentale-layouter at bounding box center [548, 265] width 720 height 360
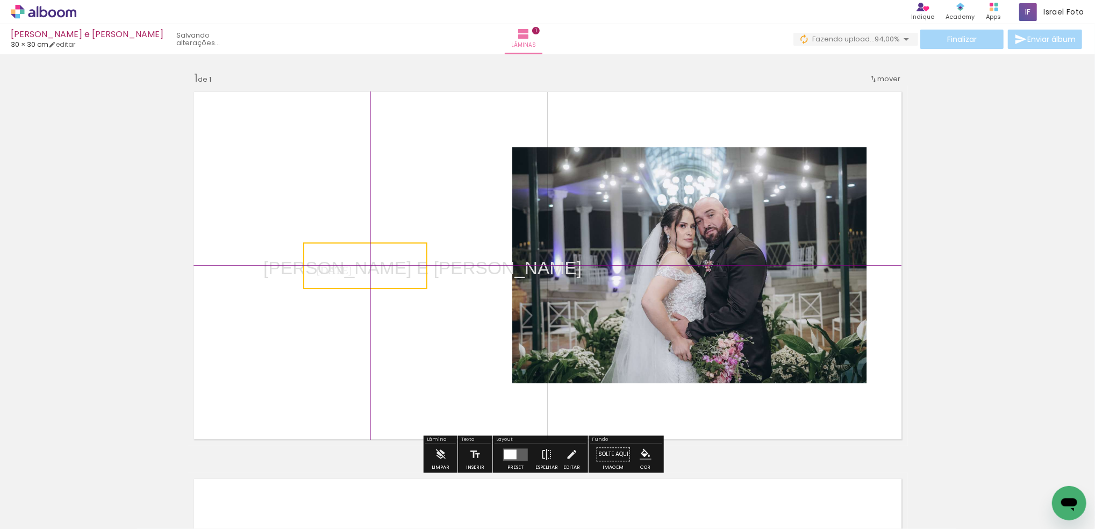
drag, startPoint x: 355, startPoint y: 316, endPoint x: 396, endPoint y: 313, distance: 41.0
click at [396, 313] on div "Inserir lâmina 1 de 1" at bounding box center [547, 445] width 1095 height 775
drag, startPoint x: 384, startPoint y: 285, endPoint x: 384, endPoint y: 306, distance: 20.4
click at [384, 306] on quentale-selection at bounding box center [365, 285] width 124 height 47
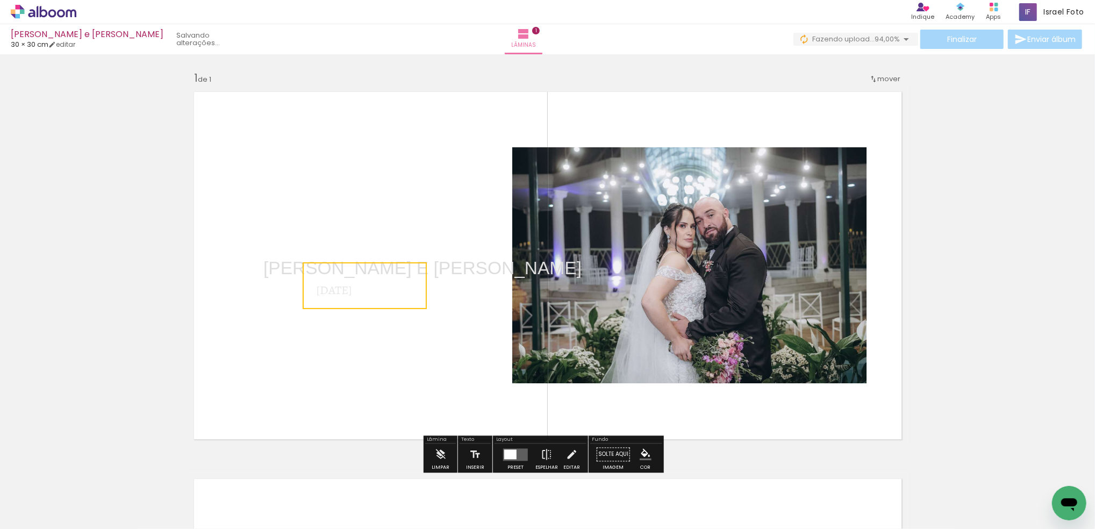
click at [414, 333] on quentale-layouter at bounding box center [548, 265] width 720 height 360
click at [352, 274] on p "[DATE]" at bounding box center [334, 286] width 36 height 34
click at [435, 272] on span "ROBERTA E RICARDO ﻿" at bounding box center [422, 268] width 318 height 20
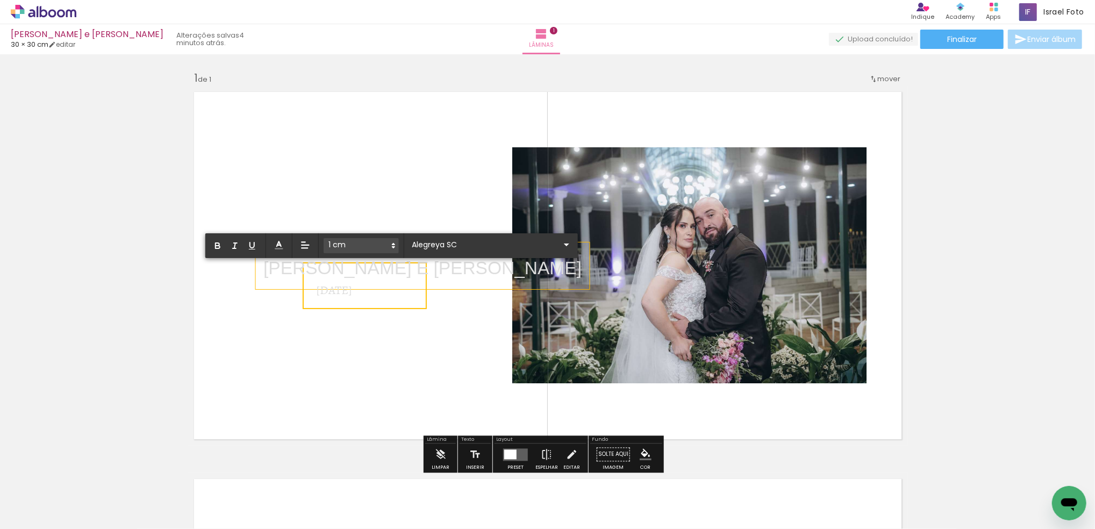
click at [441, 266] on span "[PERSON_NAME] E [PERSON_NAME]" at bounding box center [422, 268] width 318 height 20
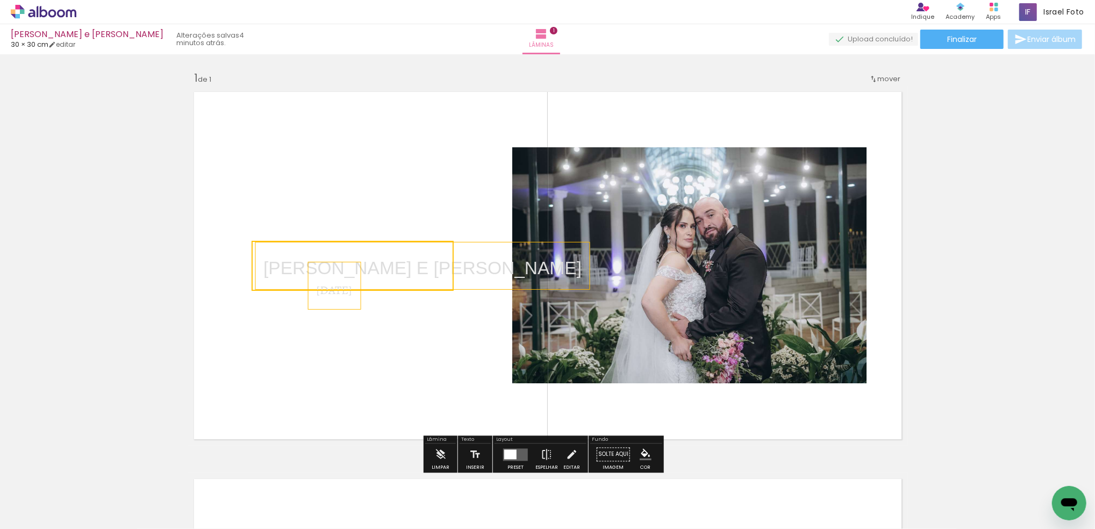
click at [444, 269] on quentale-selection at bounding box center [353, 266] width 202 height 50
click at [445, 269] on span "[PERSON_NAME] E [PERSON_NAME]" at bounding box center [422, 268] width 318 height 20
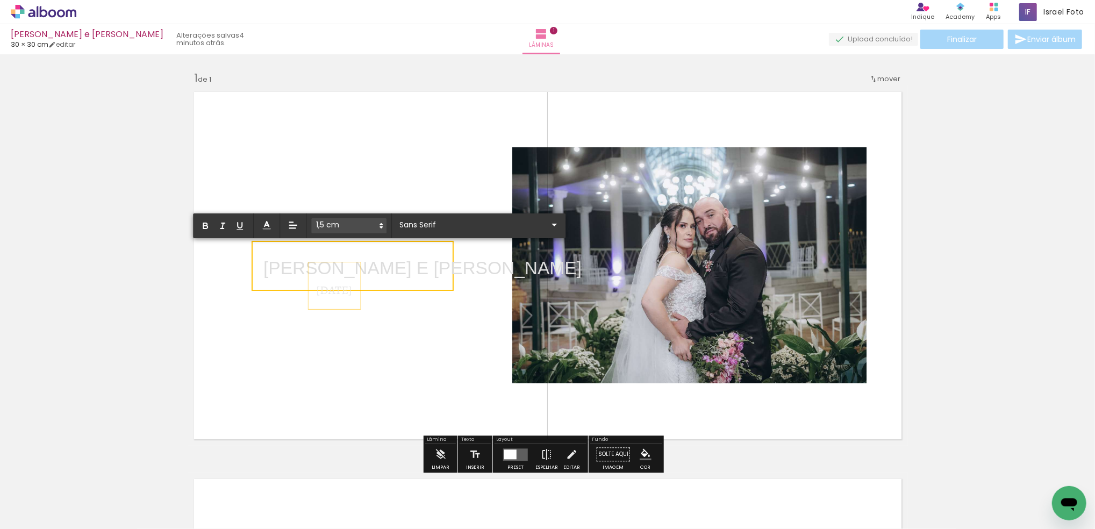
drag, startPoint x: 445, startPoint y: 269, endPoint x: 257, endPoint y: 269, distance: 188.1
click at [257, 268] on div "Inserir lâmina 1 de 1" at bounding box center [547, 445] width 1095 height 775
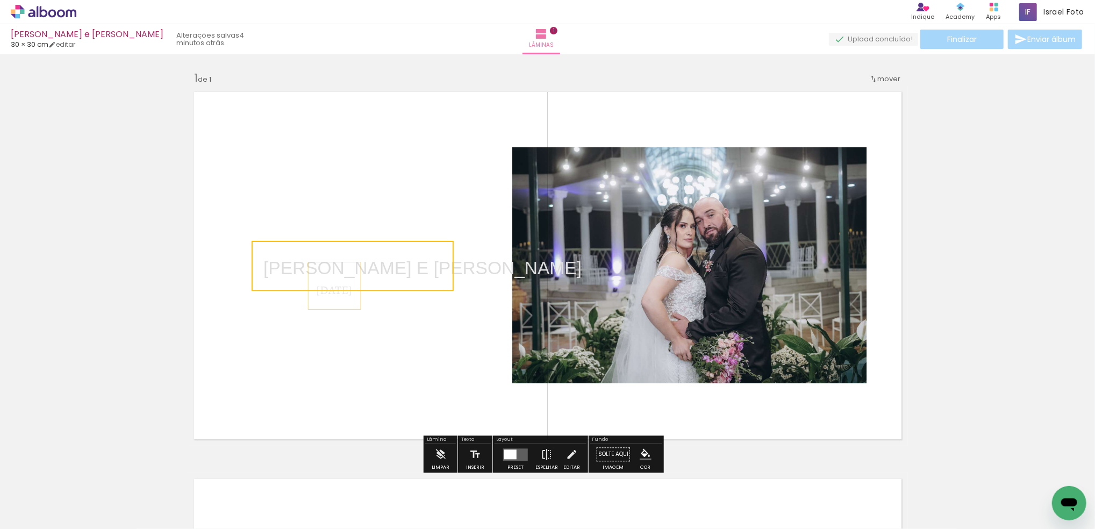
click at [259, 261] on quentale-selection at bounding box center [353, 266] width 202 height 50
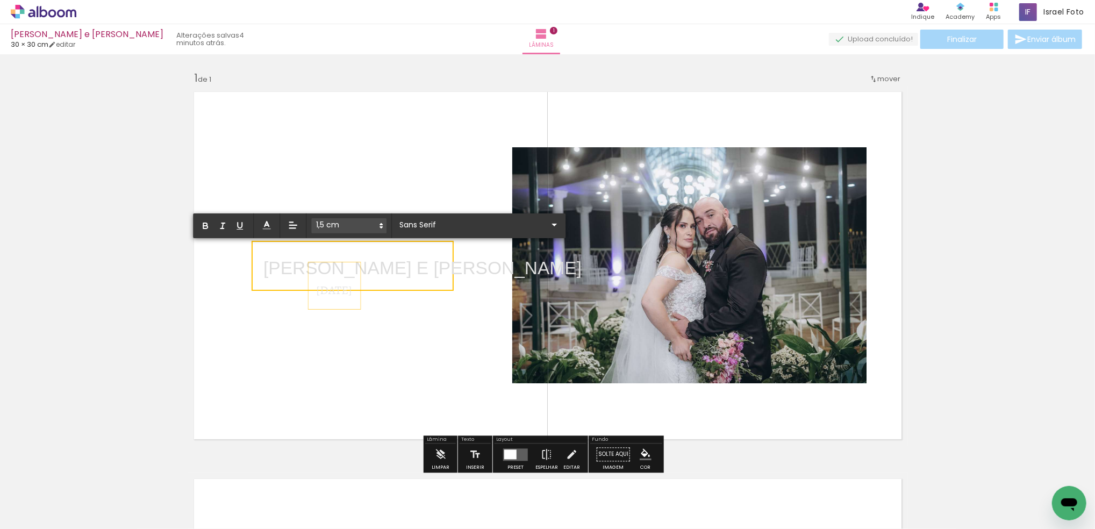
click at [263, 261] on span "[PERSON_NAME] E [PERSON_NAME]" at bounding box center [422, 268] width 318 height 20
drag, startPoint x: 259, startPoint y: 261, endPoint x: 447, endPoint y: 266, distance: 188.7
click at [447, 266] on span "[PERSON_NAME] E [PERSON_NAME]" at bounding box center [422, 268] width 318 height 20
click at [441, 228] on input "Sans Serif" at bounding box center [472, 224] width 151 height 11
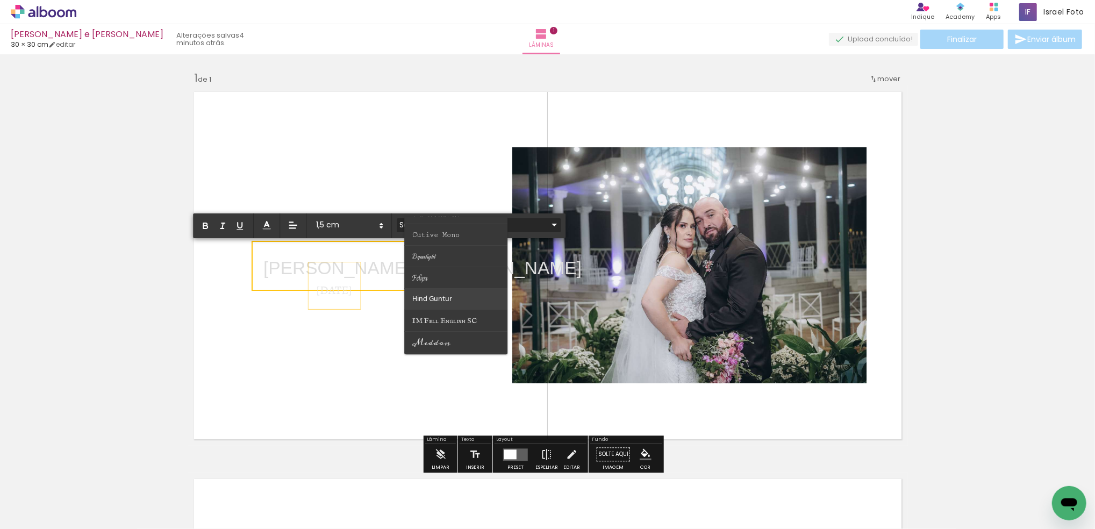
scroll to position [215, 0]
click at [473, 249] on span "IM Fell English SC" at bounding box center [444, 249] width 65 height 10
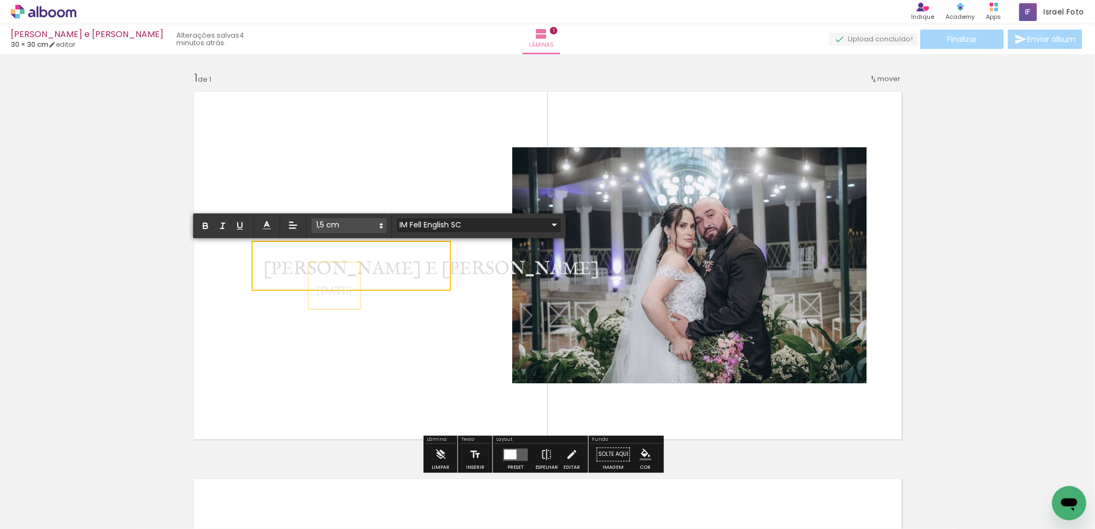
click at [460, 221] on input "IM Fell English SC" at bounding box center [472, 224] width 151 height 11
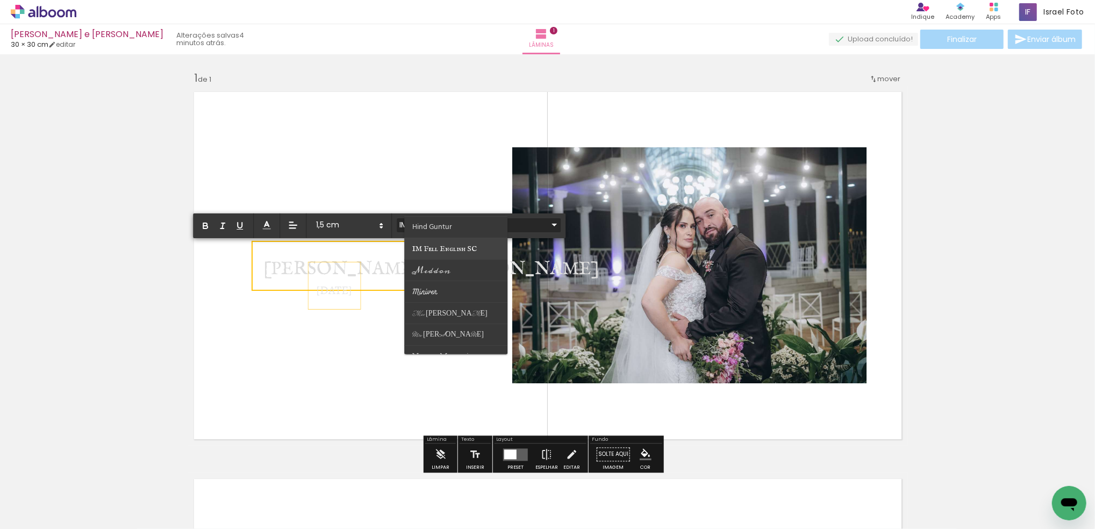
click at [461, 246] on span "IM Fell English SC" at bounding box center [444, 249] width 65 height 10
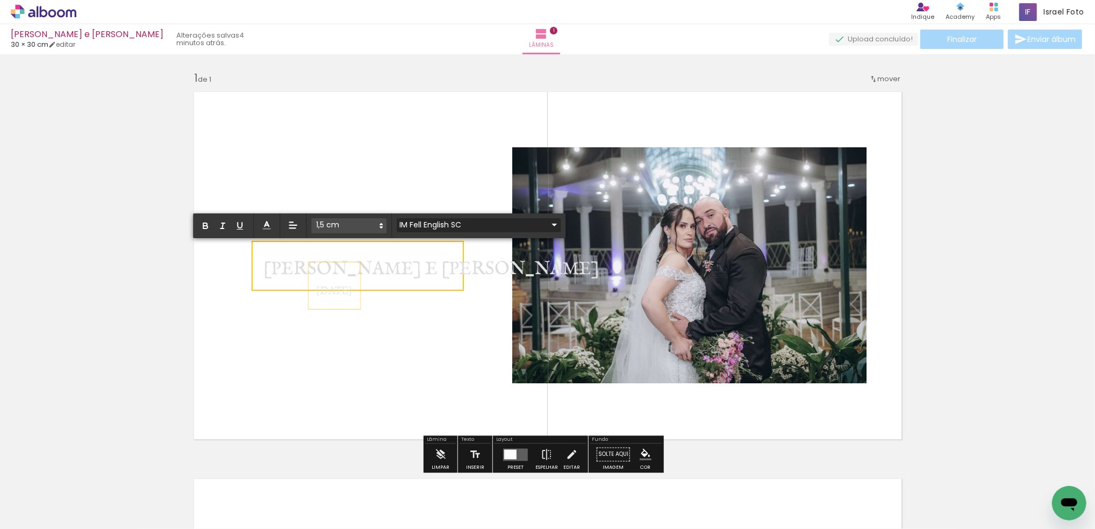
click at [463, 220] on input "IM Fell English SC" at bounding box center [472, 224] width 151 height 11
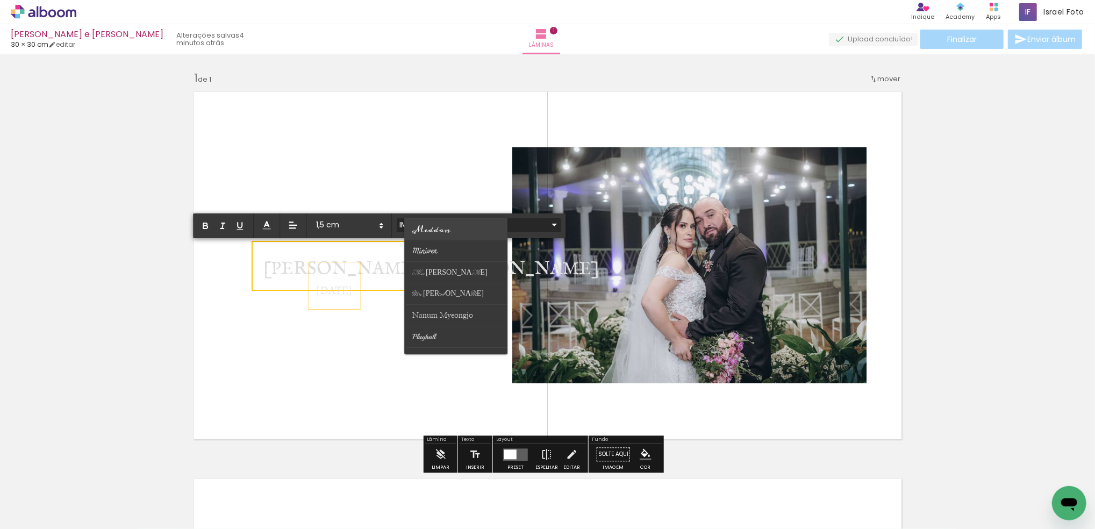
scroll to position [286, 0]
click at [448, 326] on paper-item at bounding box center [455, 328] width 103 height 22
type input "Prata"
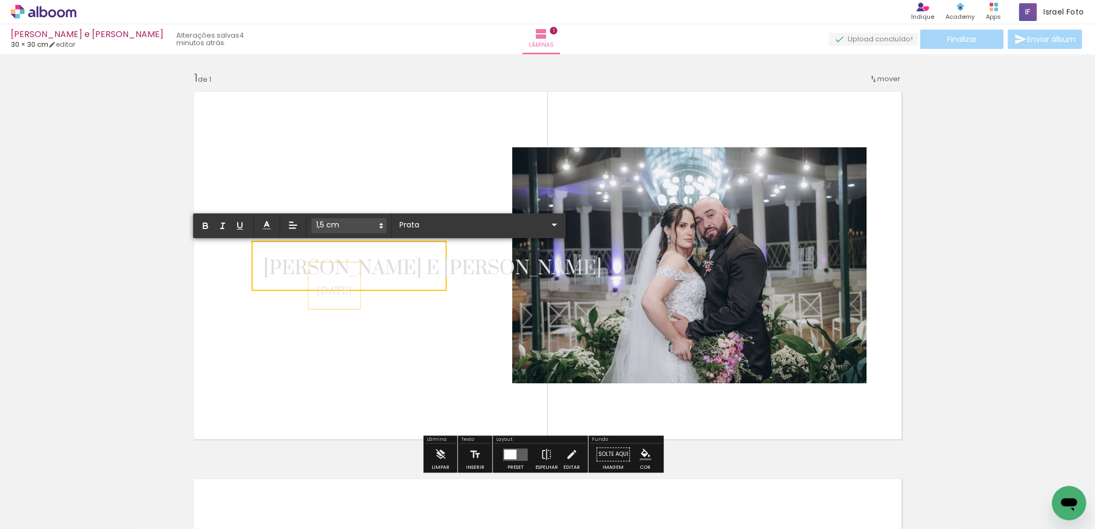
click at [404, 338] on quentale-layouter at bounding box center [548, 265] width 720 height 360
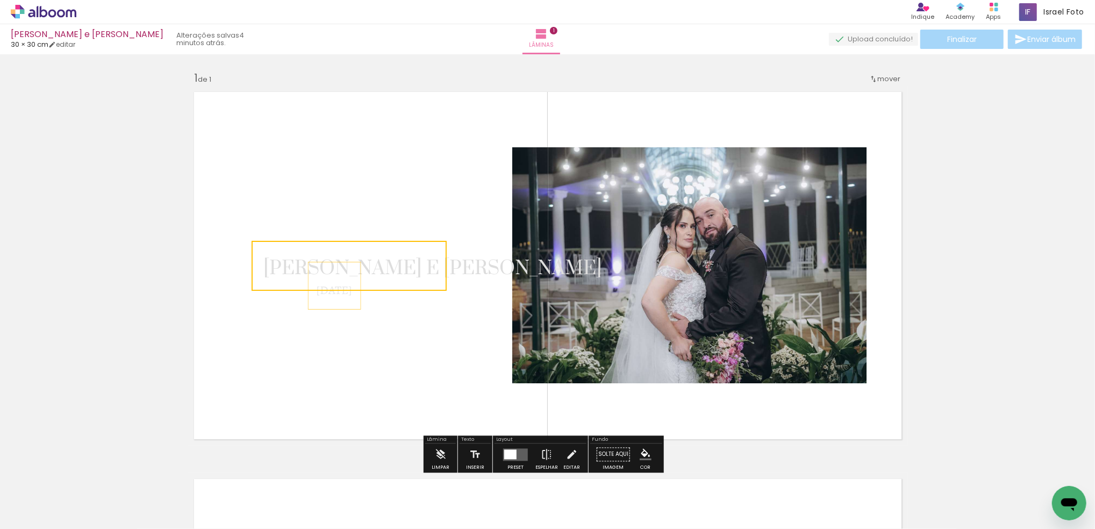
click at [422, 220] on quentale-layouter at bounding box center [548, 265] width 720 height 360
click at [428, 273] on span "[PERSON_NAME] E [PERSON_NAME]" at bounding box center [432, 268] width 339 height 24
